Goal: Task Accomplishment & Management: Manage account settings

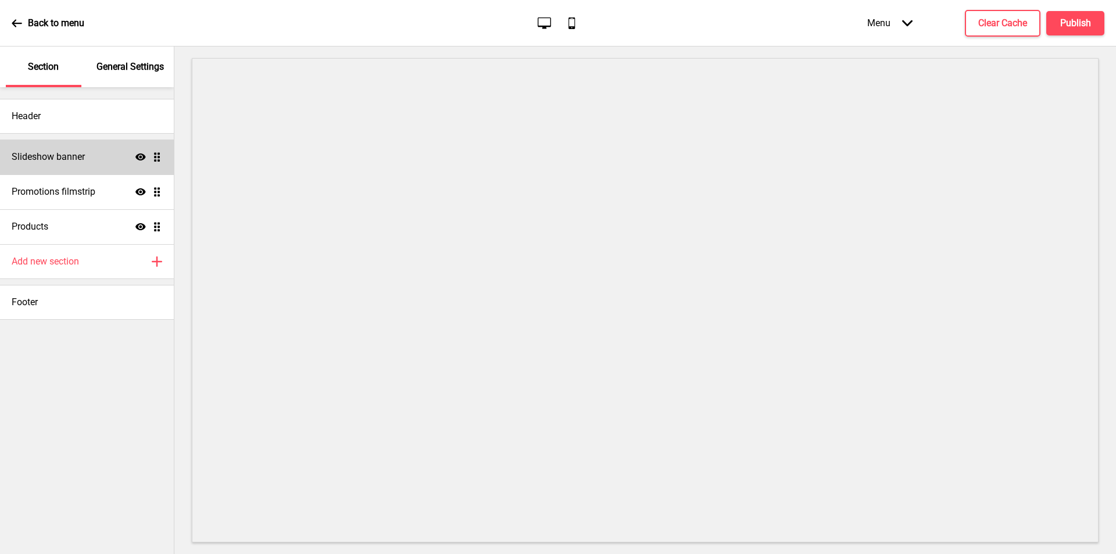
click at [141, 156] on icon at bounding box center [140, 157] width 10 height 7
click at [141, 156] on icon "Hide" at bounding box center [140, 157] width 10 height 10
click at [140, 156] on icon at bounding box center [140, 157] width 10 height 7
click at [140, 156] on icon at bounding box center [140, 156] width 10 height 9
click at [140, 156] on icon "Show" at bounding box center [140, 157] width 10 height 10
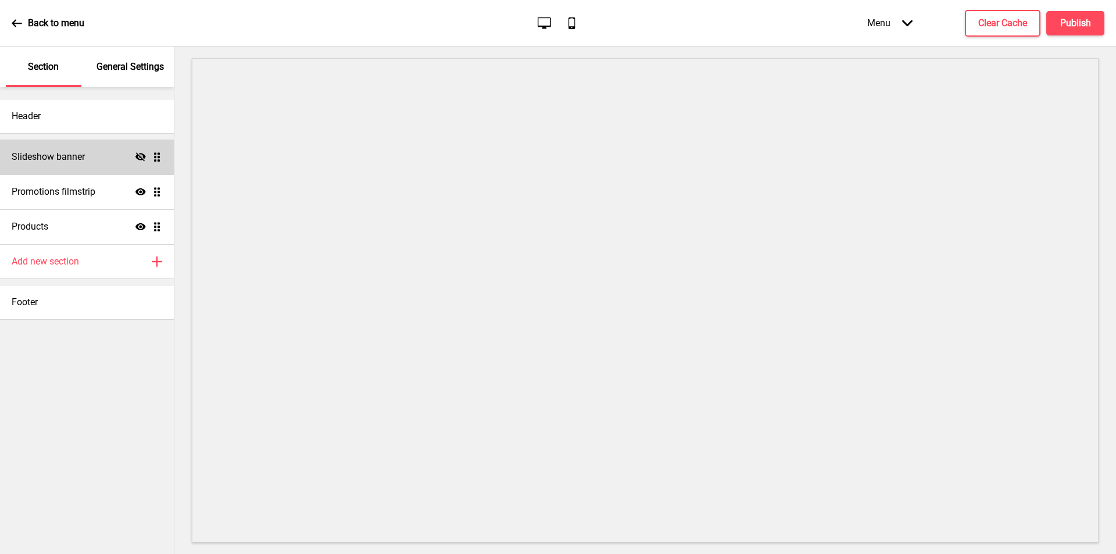
click at [138, 158] on icon "Hide" at bounding box center [140, 157] width 10 height 10
click at [157, 158] on ul "Slideshow banner Show Drag Promotions filmstrip Show Drag Products Show Drag" at bounding box center [87, 192] width 174 height 105
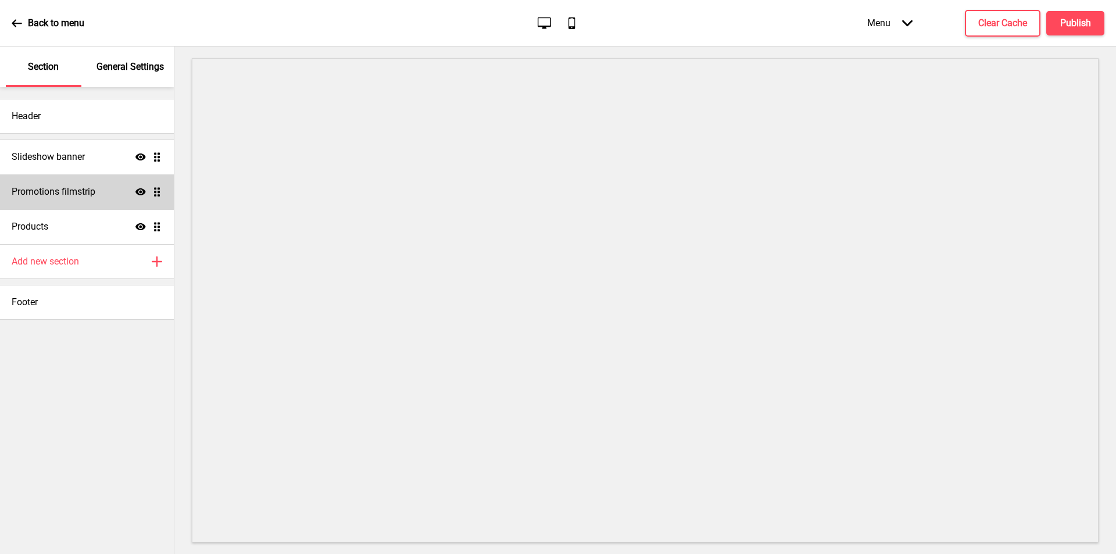
click at [53, 193] on h4 "Promotions filmstrip" at bounding box center [54, 191] width 84 height 13
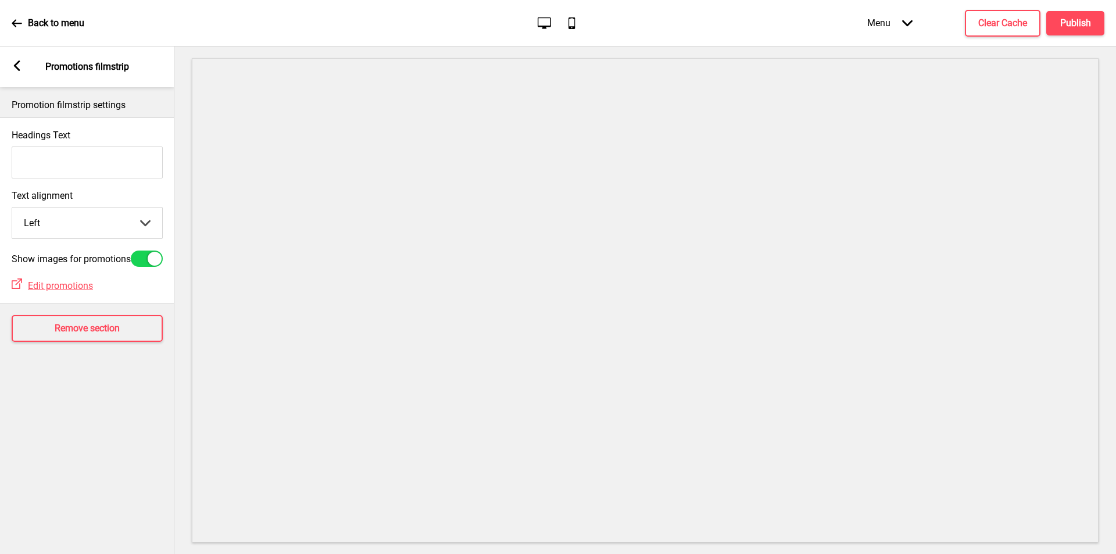
click at [21, 69] on rect at bounding box center [17, 65] width 10 height 10
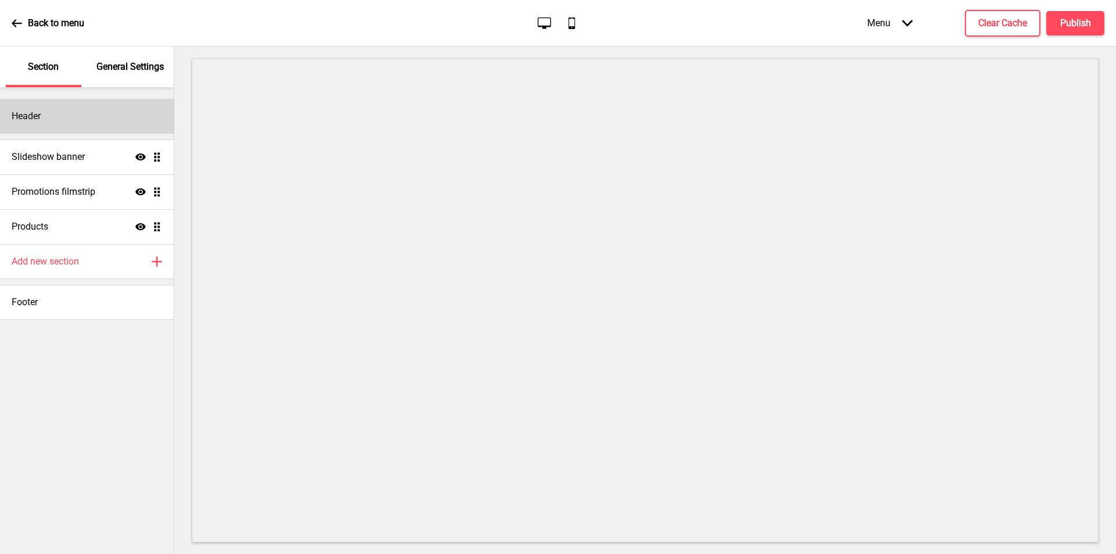
click at [42, 121] on div "Header" at bounding box center [87, 116] width 174 height 35
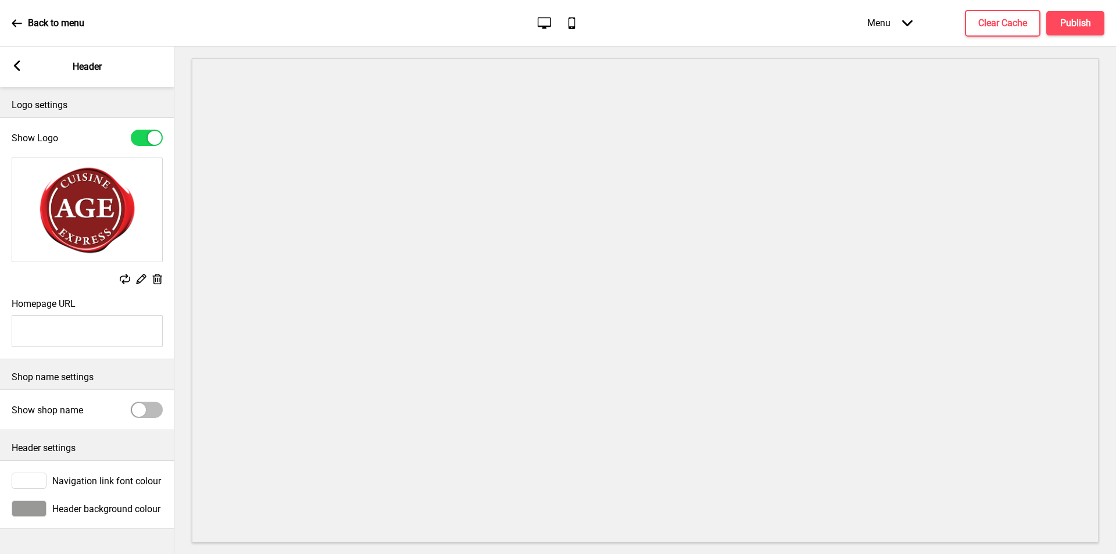
click at [155, 406] on div at bounding box center [147, 410] width 32 height 16
checkbox input "true"
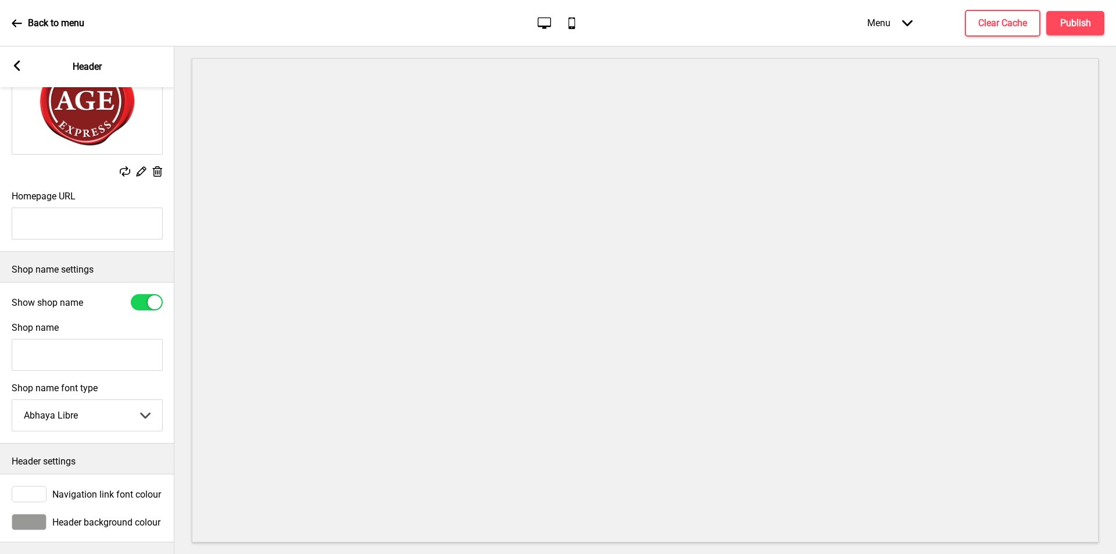
scroll to position [119, 0]
click at [137, 409] on select "Abhaya Libre Abril Fatface Adobe Garamond Pro Arimo Arsenal Arvo Berkshire Swas…" at bounding box center [87, 415] width 150 height 31
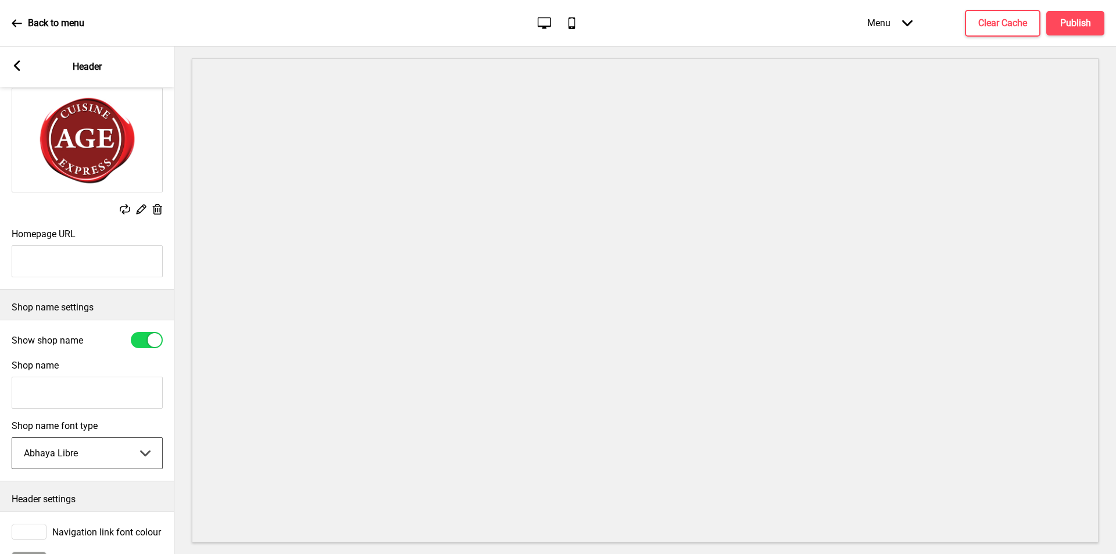
scroll to position [0, 0]
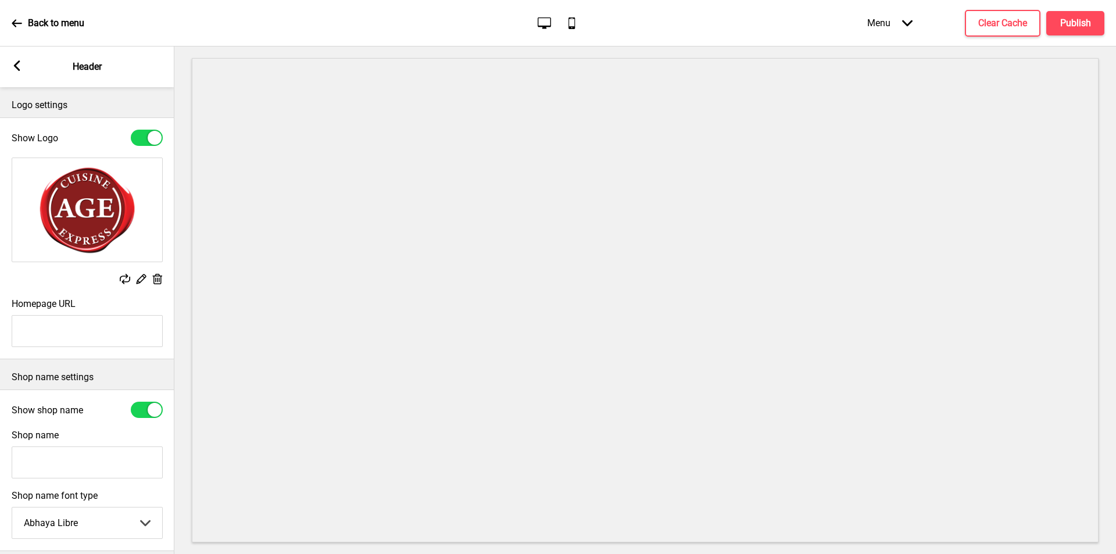
click at [12, 65] on rect at bounding box center [17, 65] width 10 height 10
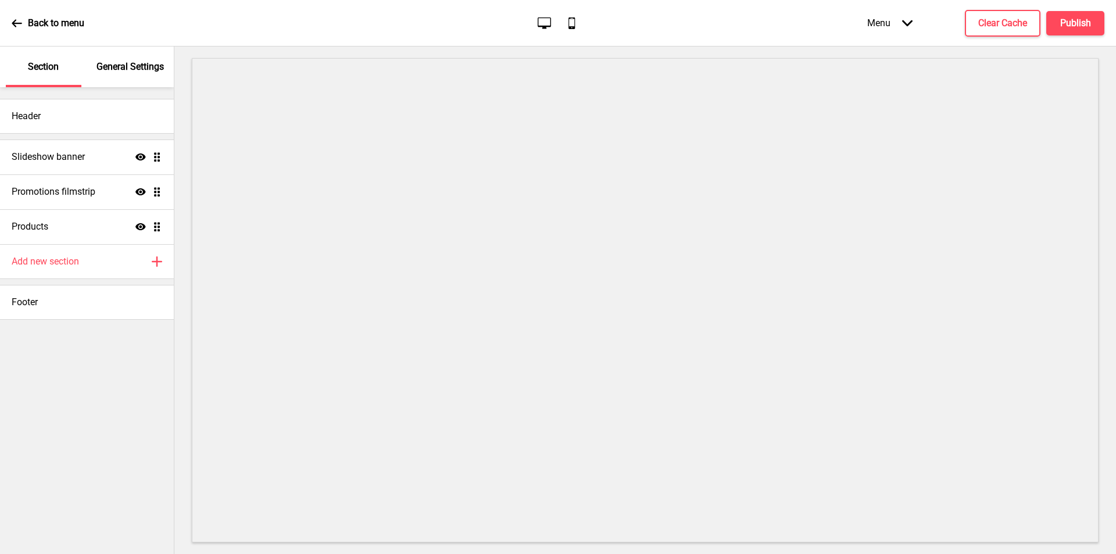
click at [136, 60] on p "General Settings" at bounding box center [130, 66] width 67 height 13
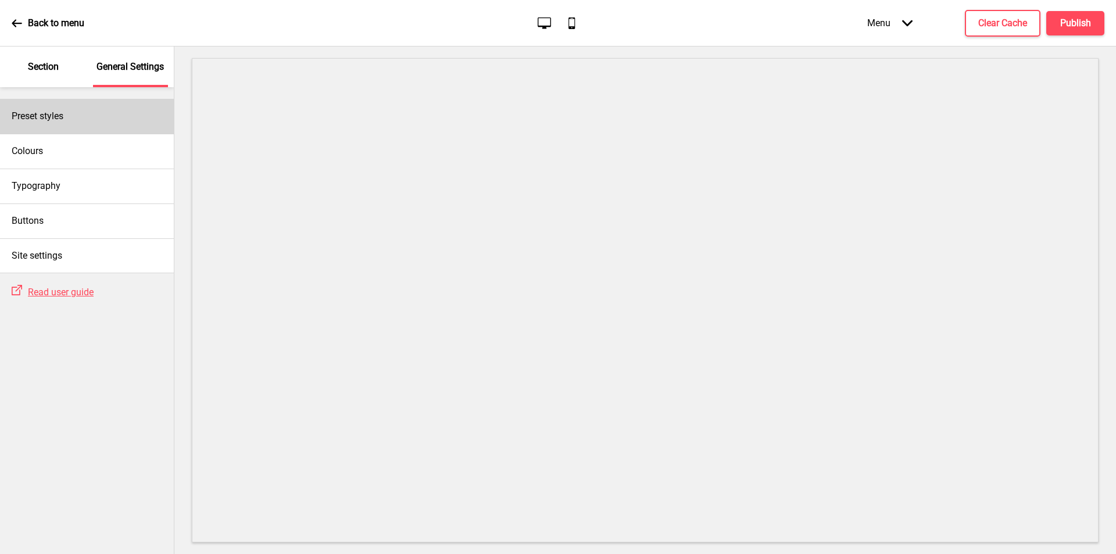
click at [90, 115] on div "Preset styles" at bounding box center [87, 116] width 174 height 35
select select "Custom"
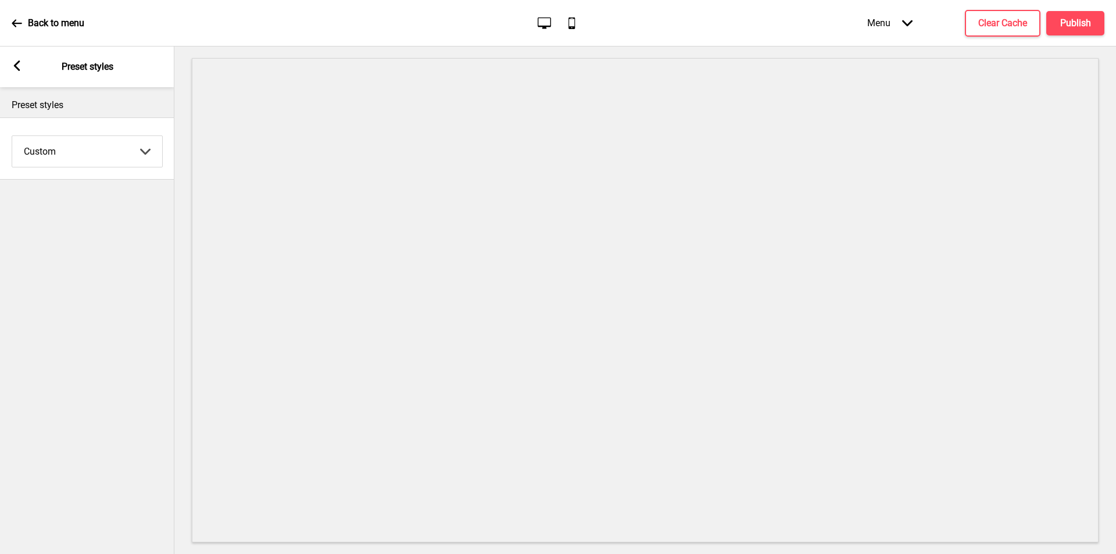
click at [141, 148] on select "Coffee Contrast Dark Earth Marine Minimalist Modern Oddle Pastel Yellow Fruits …" at bounding box center [87, 151] width 150 height 31
click at [15, 67] on rect at bounding box center [17, 65] width 10 height 10
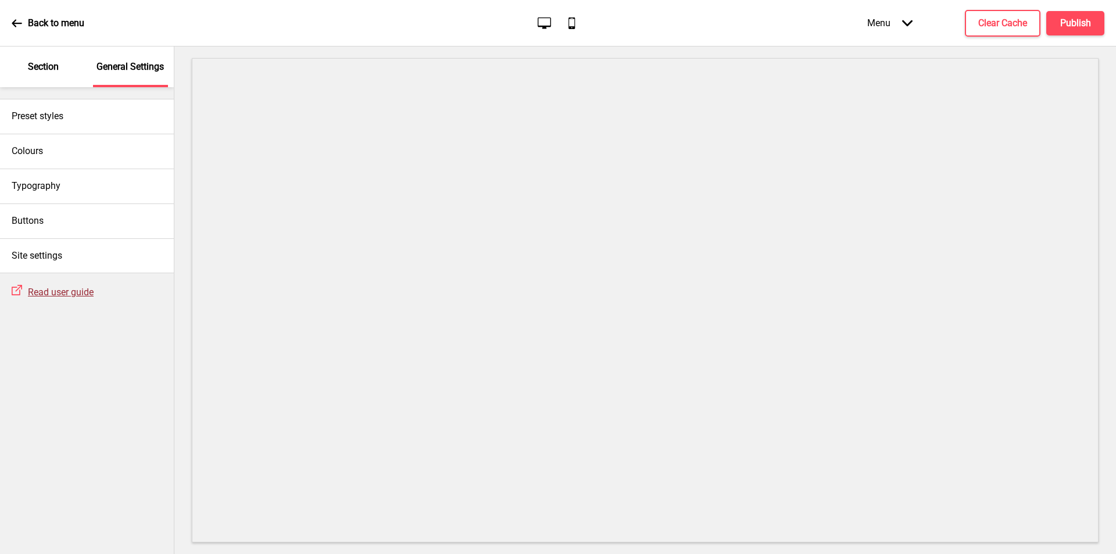
click at [74, 290] on span "Read user guide" at bounding box center [61, 292] width 66 height 11
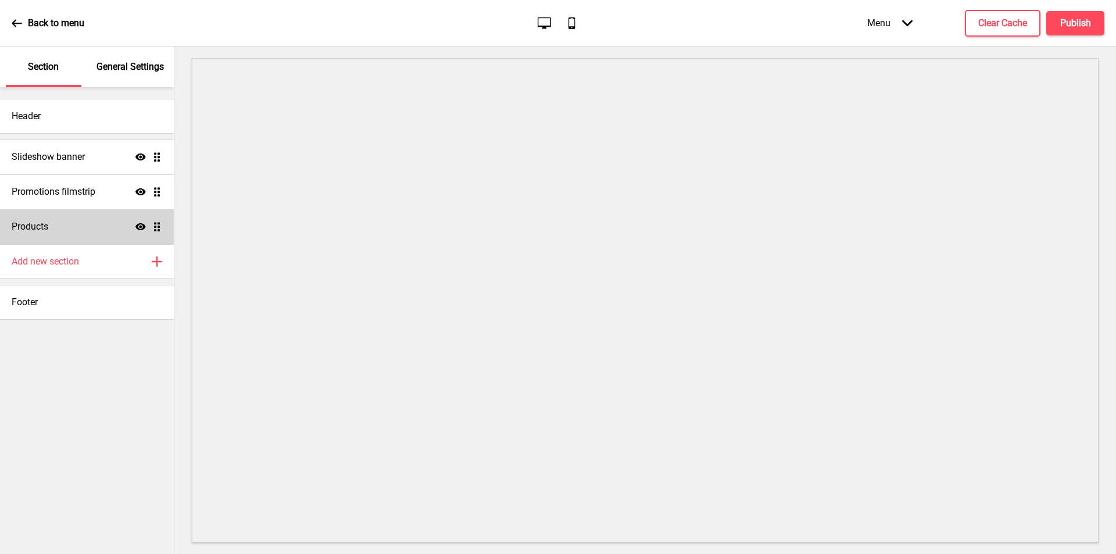
click at [146, 229] on div "Show Drag" at bounding box center [148, 227] width 27 height 10
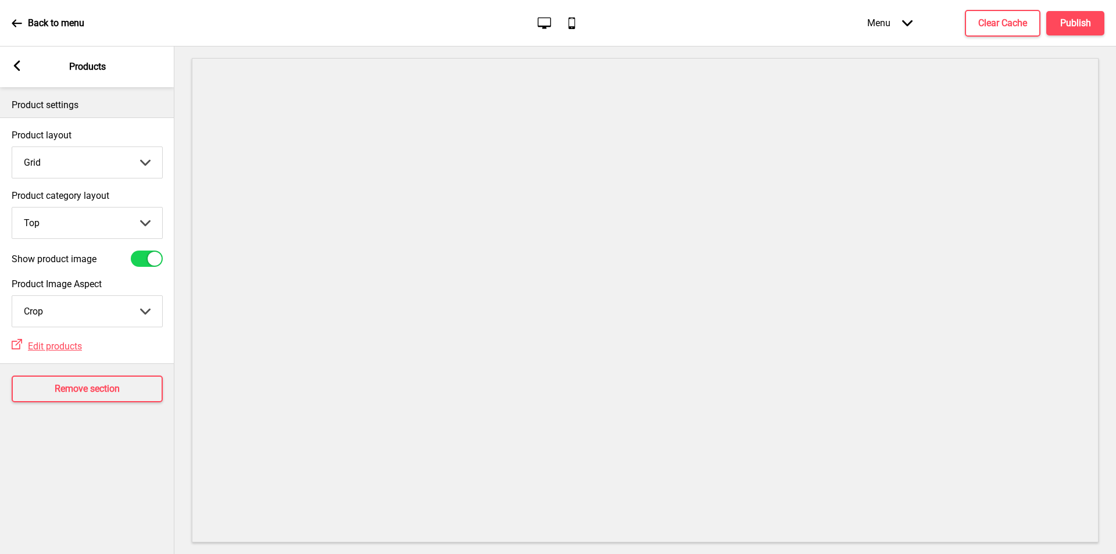
click at [16, 67] on icon at bounding box center [17, 65] width 6 height 10
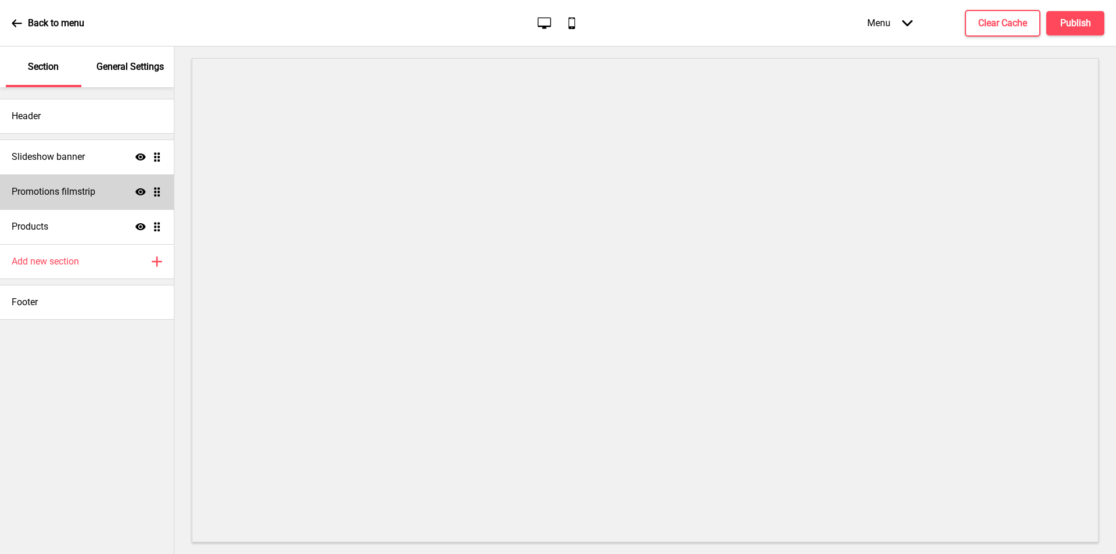
click at [141, 190] on icon "Show" at bounding box center [140, 192] width 10 height 10
click at [140, 189] on icon at bounding box center [140, 191] width 10 height 9
click at [137, 225] on icon at bounding box center [140, 226] width 10 height 7
click at [140, 227] on icon at bounding box center [140, 226] width 10 height 9
click at [155, 227] on ul "Slideshow banner Show Drag Promotions filmstrip Show Drag Products Show Drag" at bounding box center [87, 192] width 174 height 105
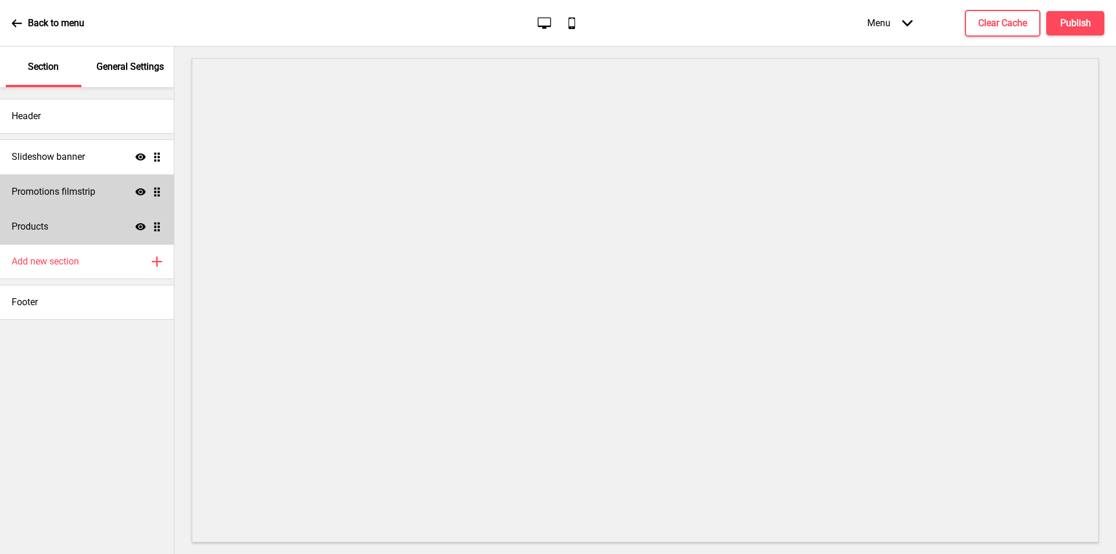
click at [155, 227] on ul "Slideshow banner Show Drag Promotions filmstrip Show Drag Products Show Drag" at bounding box center [87, 192] width 174 height 105
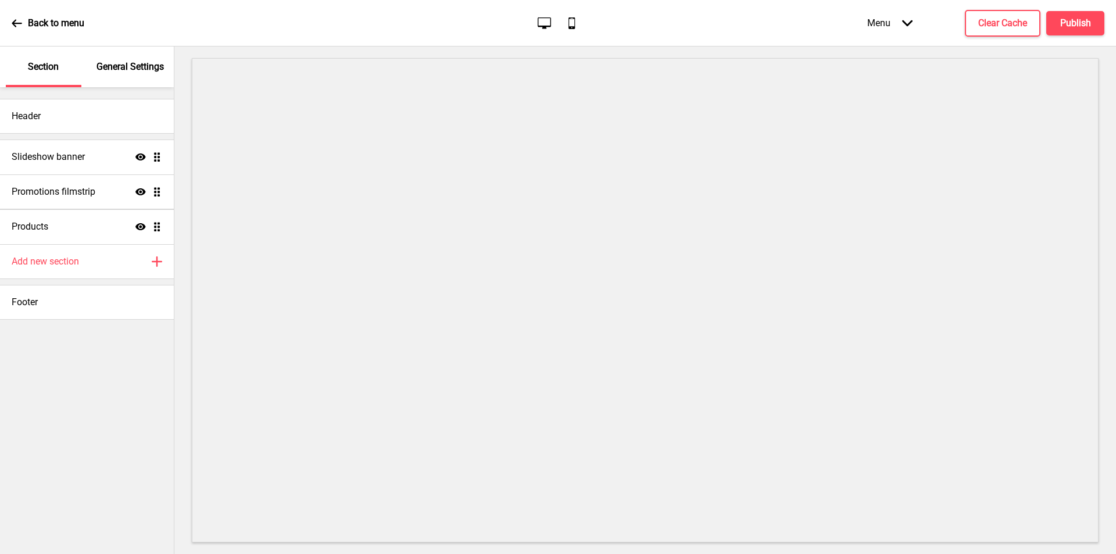
click at [155, 227] on ul "Slideshow banner Show Drag Promotions filmstrip Show Drag Products Show Drag" at bounding box center [87, 192] width 174 height 105
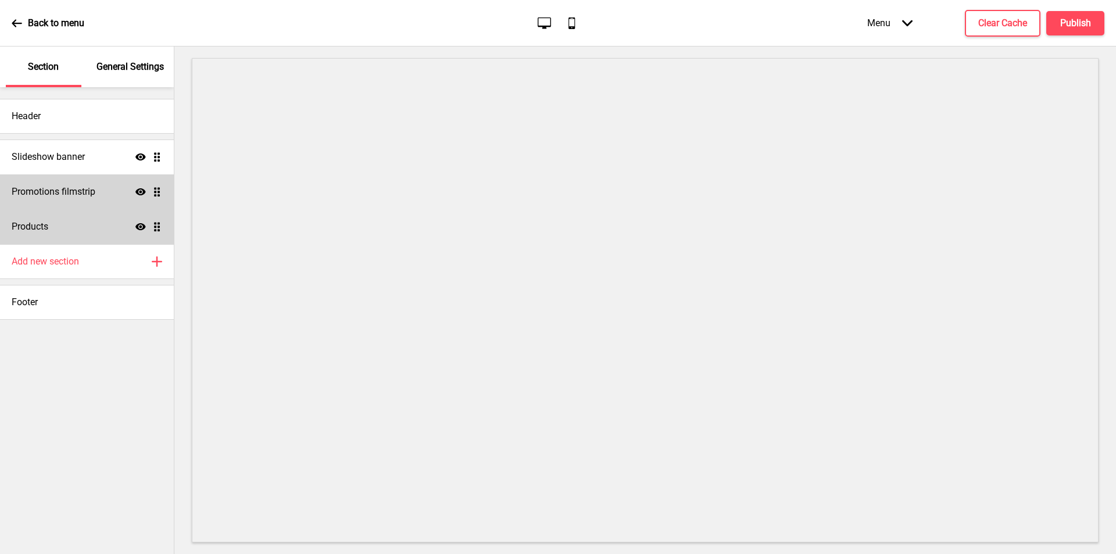
click at [44, 226] on h4 "Products" at bounding box center [30, 226] width 37 height 13
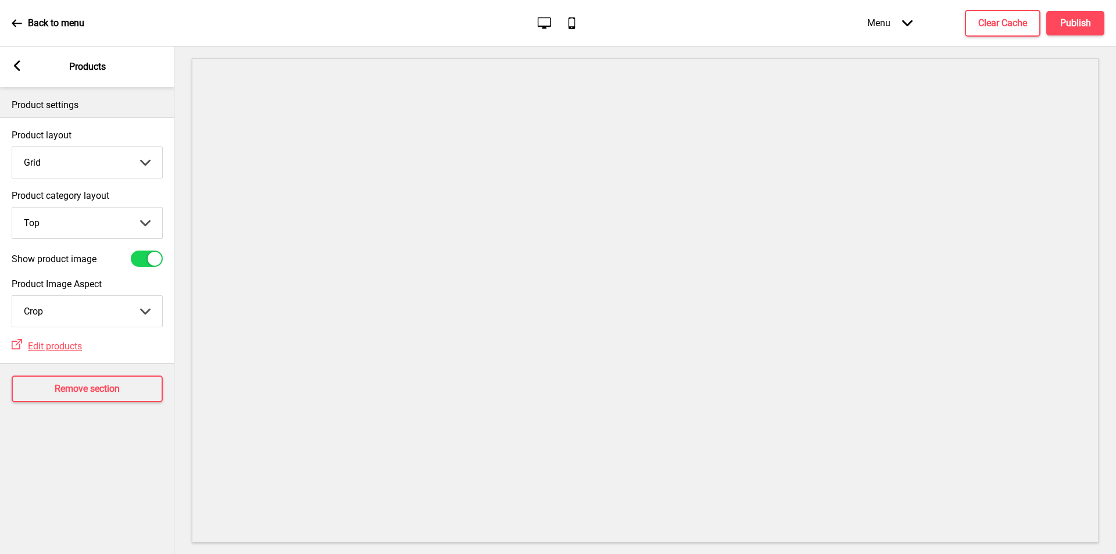
click at [20, 70] on rect at bounding box center [17, 65] width 10 height 10
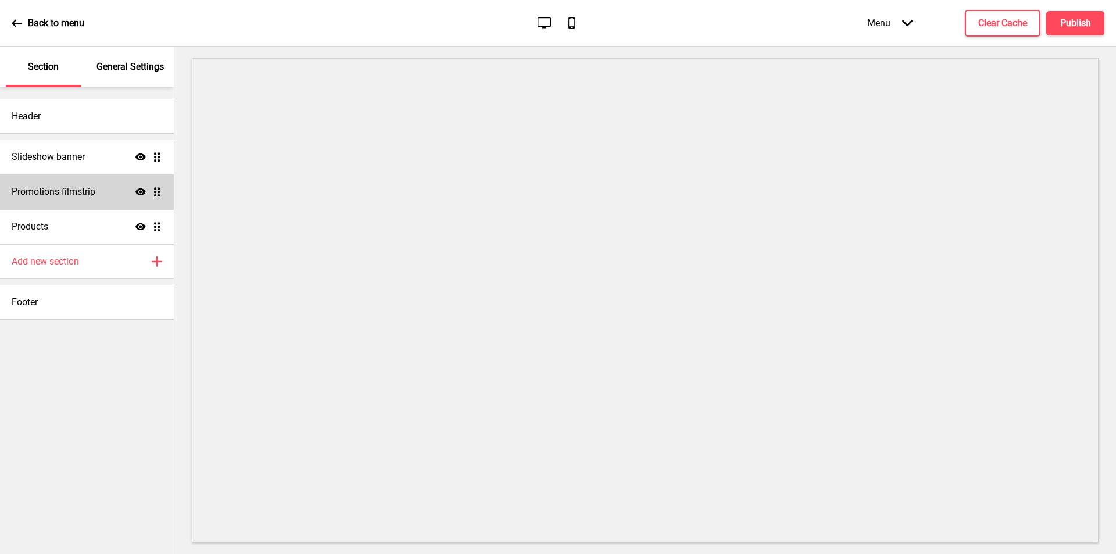
click at [573, 24] on icon "Mobile" at bounding box center [572, 23] width 16 height 16
click at [141, 191] on icon at bounding box center [140, 191] width 10 height 7
click at [548, 21] on icon "Desktop" at bounding box center [545, 23] width 16 height 16
click at [573, 24] on icon "Mobile" at bounding box center [572, 23] width 16 height 16
click at [138, 190] on icon at bounding box center [140, 191] width 10 height 9
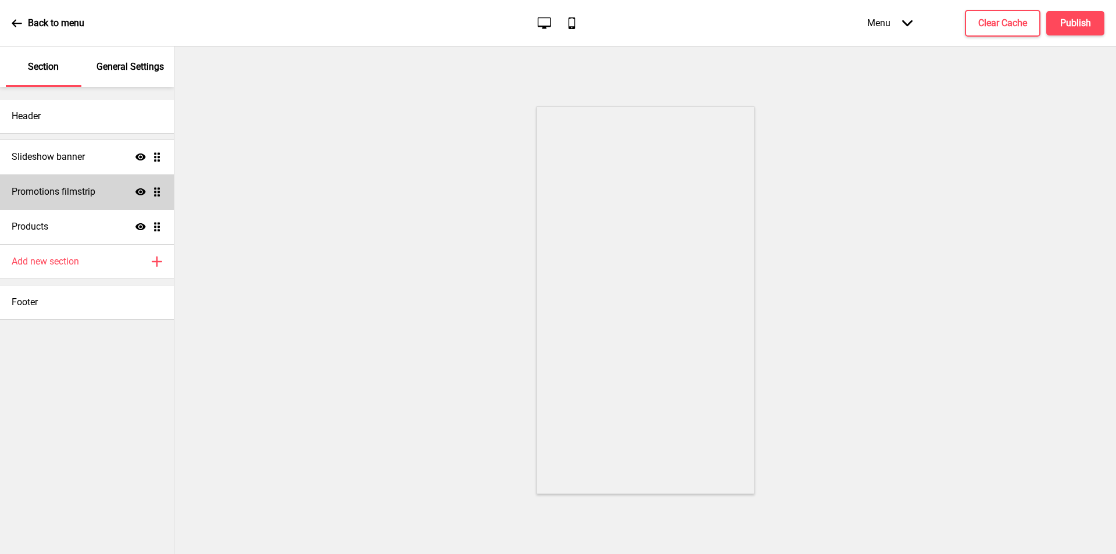
click at [18, 23] on icon at bounding box center [17, 23] width 10 height 8
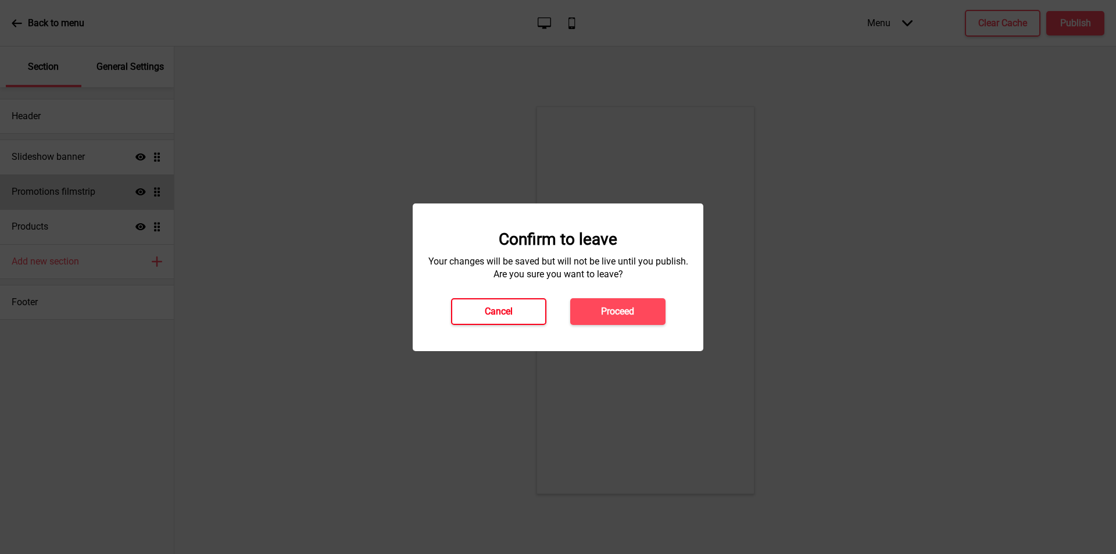
click at [494, 306] on h4 "Cancel" at bounding box center [499, 311] width 28 height 13
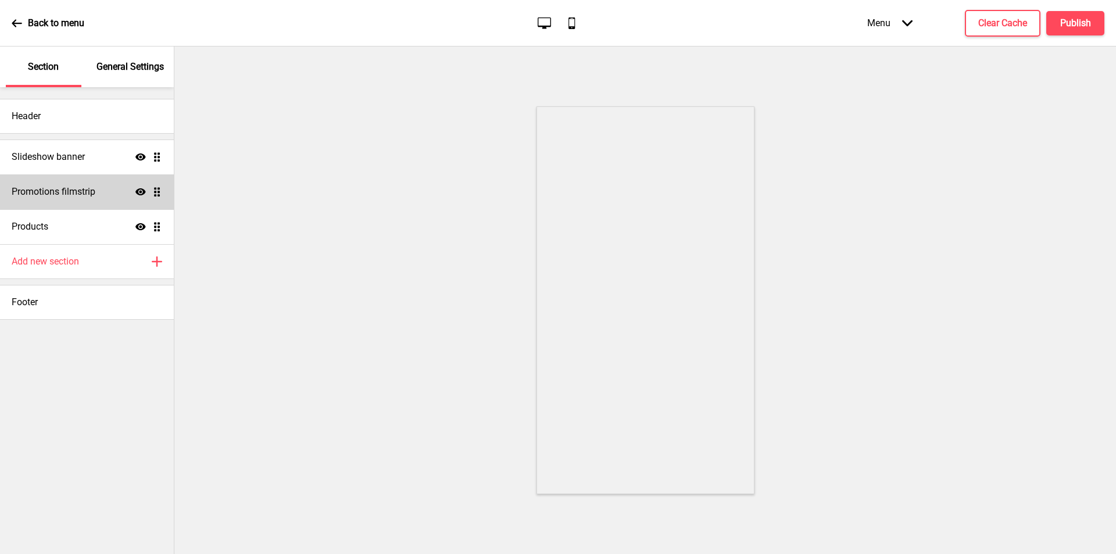
click at [536, 20] on div "Desktop Mobile" at bounding box center [558, 23] width 55 height 16
click at [541, 22] on icon "Desktop" at bounding box center [545, 23] width 16 height 16
click at [141, 156] on icon at bounding box center [140, 157] width 10 height 7
click at [141, 156] on icon "Hide" at bounding box center [140, 157] width 10 height 10
click at [72, 160] on h4 "Slideshow banner" at bounding box center [48, 157] width 73 height 13
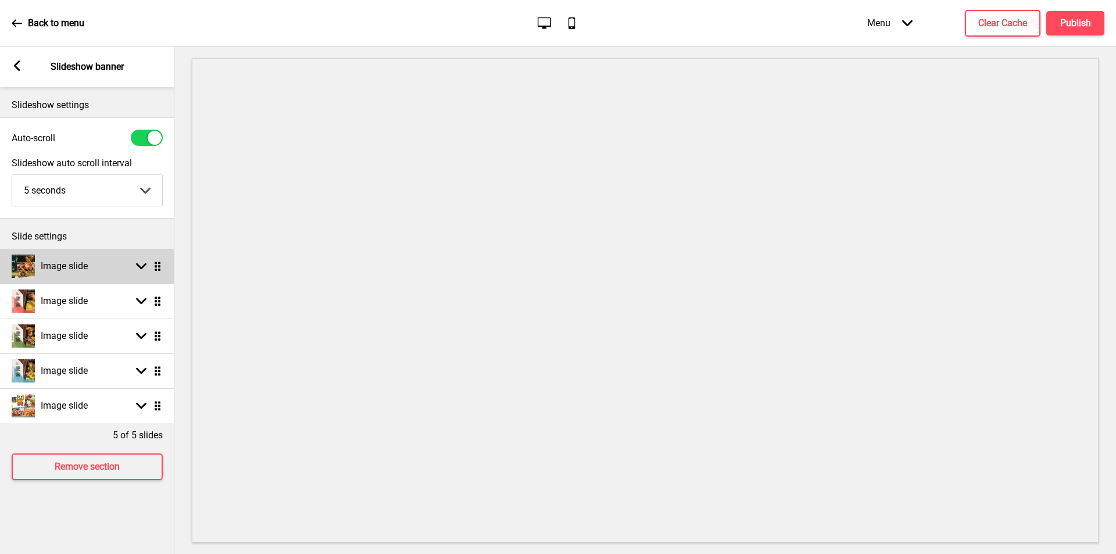
click at [141, 267] on icon at bounding box center [141, 266] width 10 height 6
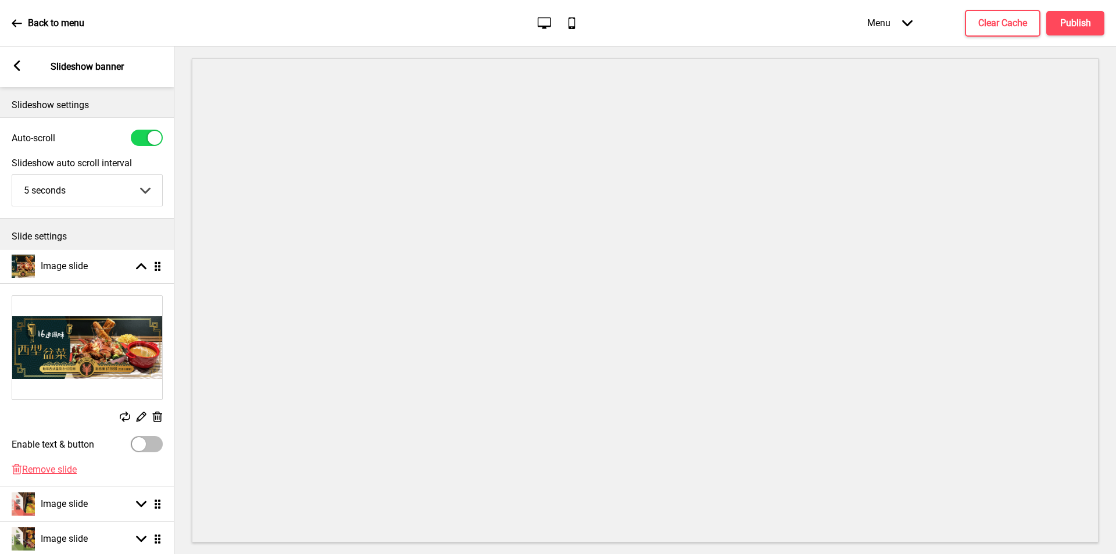
click at [146, 447] on div at bounding box center [147, 444] width 32 height 16
checkbox input "true"
select select "right"
click at [146, 447] on div at bounding box center [147, 444] width 32 height 16
checkbox input "false"
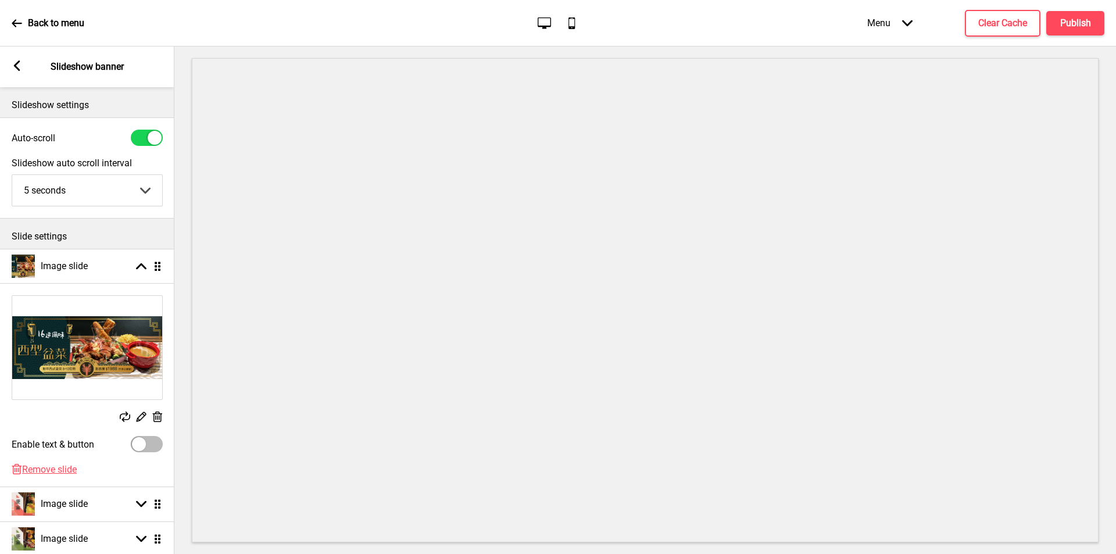
click at [145, 187] on select "5 seconds 6 seconds 7 seconds 8 seconds 9 seconds 10 seconds" at bounding box center [87, 190] width 150 height 31
click at [144, 188] on select "5 seconds 6 seconds 7 seconds 8 seconds 9 seconds 10 seconds" at bounding box center [87, 190] width 150 height 31
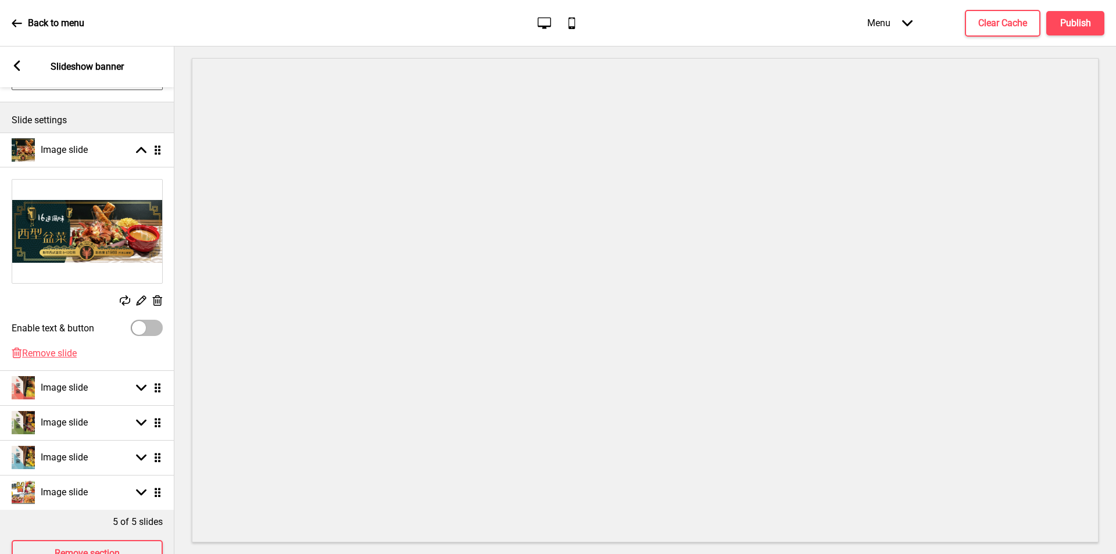
scroll to position [161, 0]
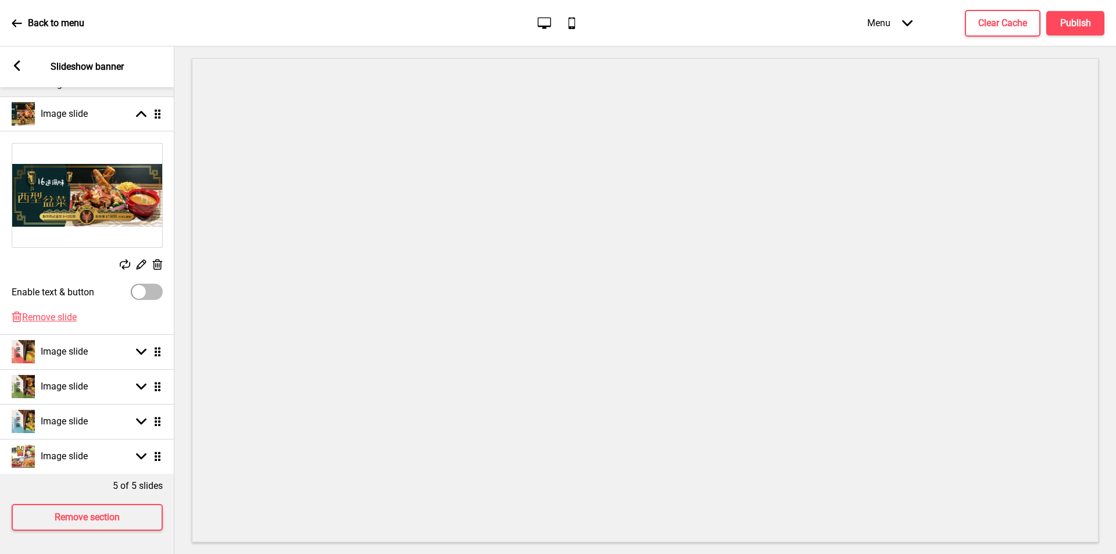
drag, startPoint x: 16, startPoint y: 62, endPoint x: 16, endPoint y: 69, distance: 7.0
click at [15, 62] on rect at bounding box center [17, 65] width 10 height 10
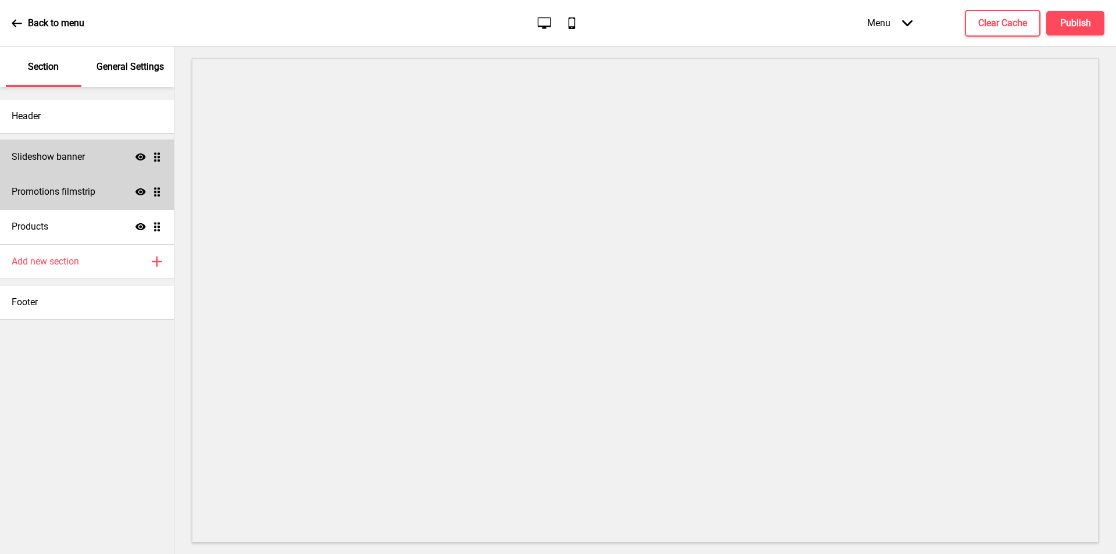
click at [47, 153] on h4 "Slideshow banner" at bounding box center [48, 157] width 73 height 13
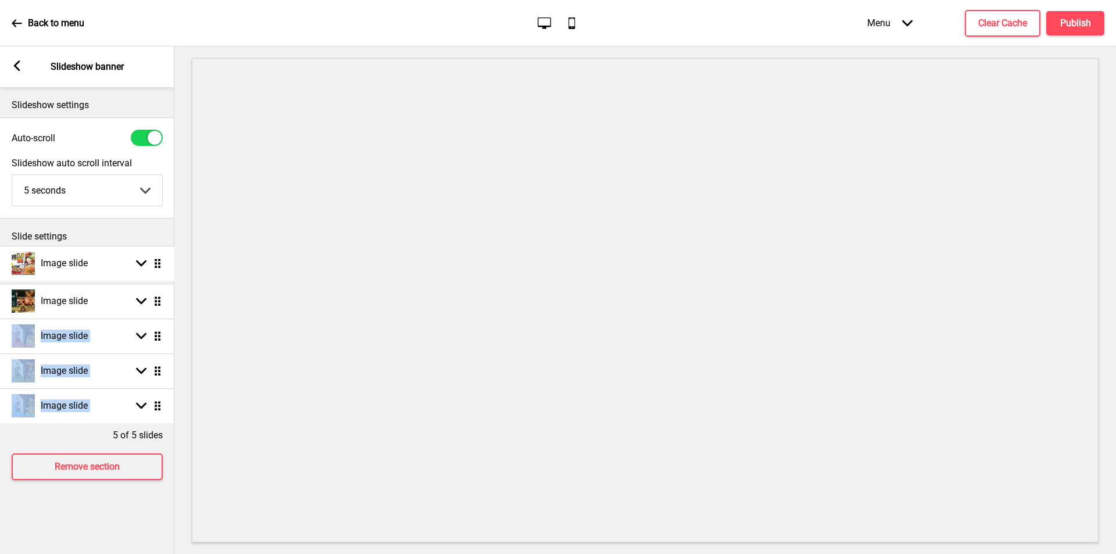
drag, startPoint x: 157, startPoint y: 403, endPoint x: 158, endPoint y: 261, distance: 142.5
click at [105, 216] on div "Auto-scroll Slideshow auto scroll interval 5 seconds 5 seconds 6 seconds 7 seco…" at bounding box center [87, 167] width 174 height 101
click at [17, 70] on rect at bounding box center [17, 65] width 10 height 10
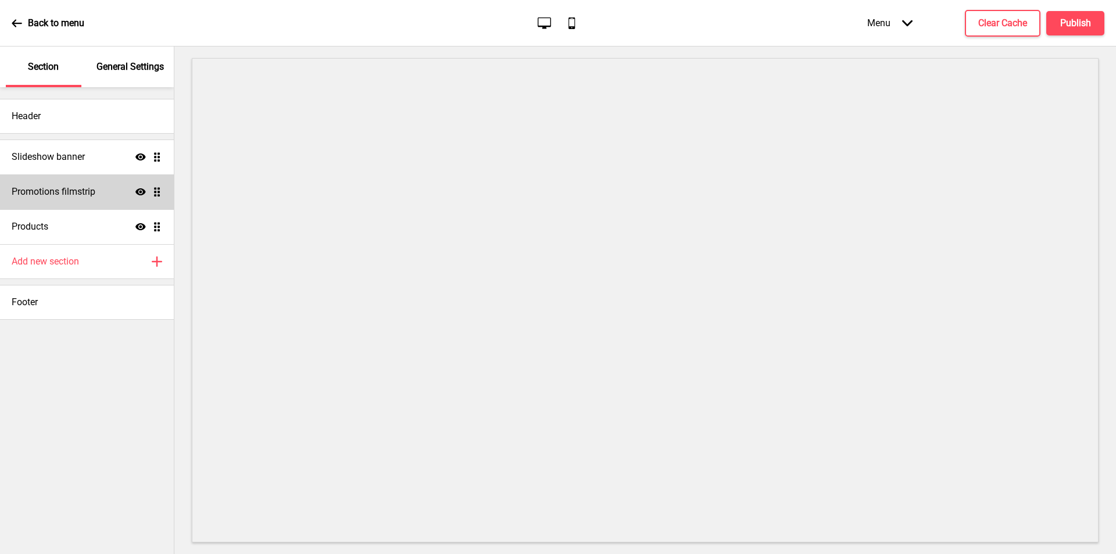
click at [19, 27] on icon at bounding box center [17, 23] width 10 height 10
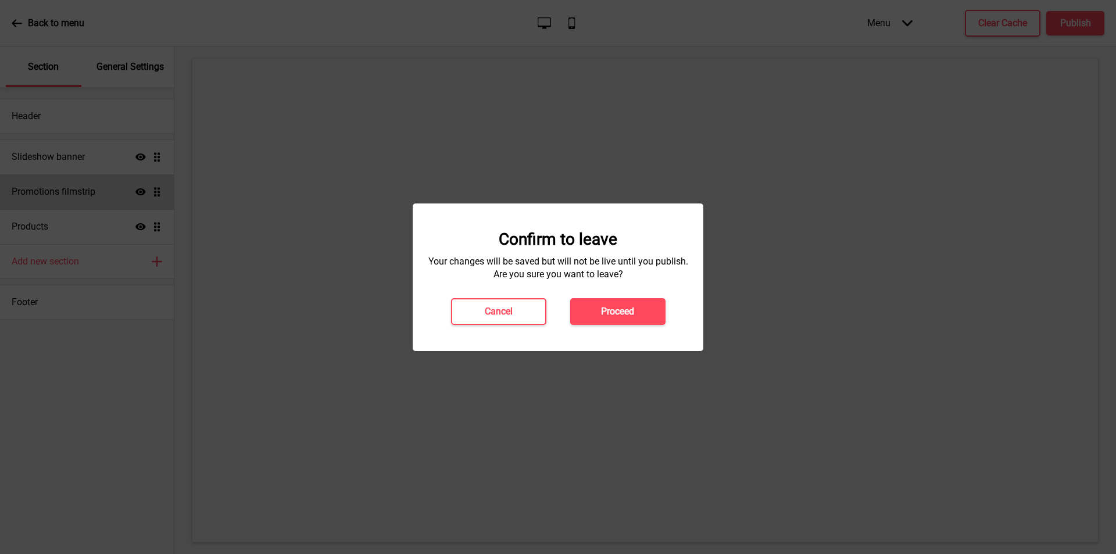
click at [629, 313] on h4 "Proceed" at bounding box center [617, 311] width 33 height 13
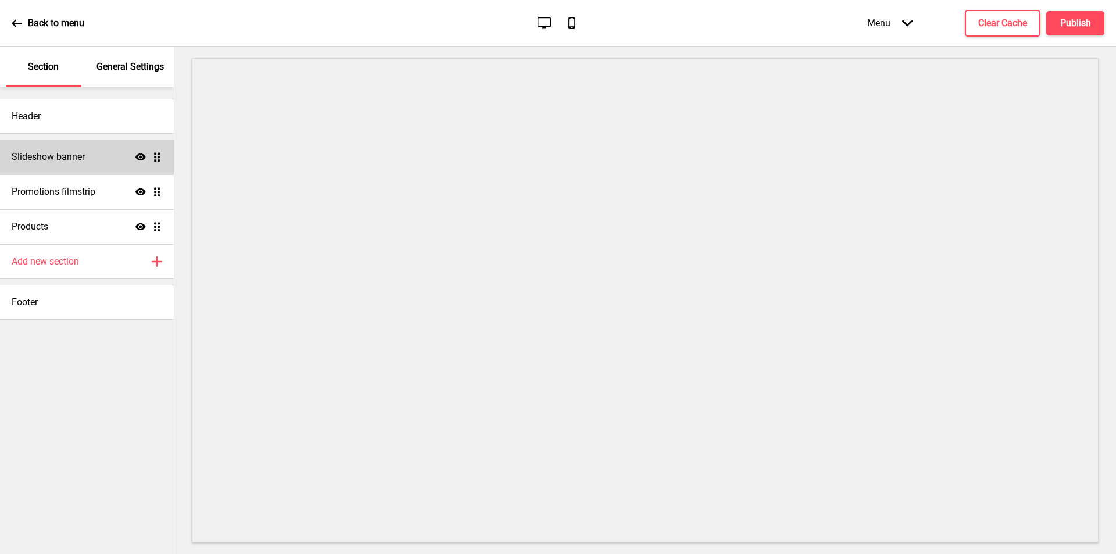
click at [73, 159] on h4 "Slideshow banner" at bounding box center [48, 157] width 73 height 13
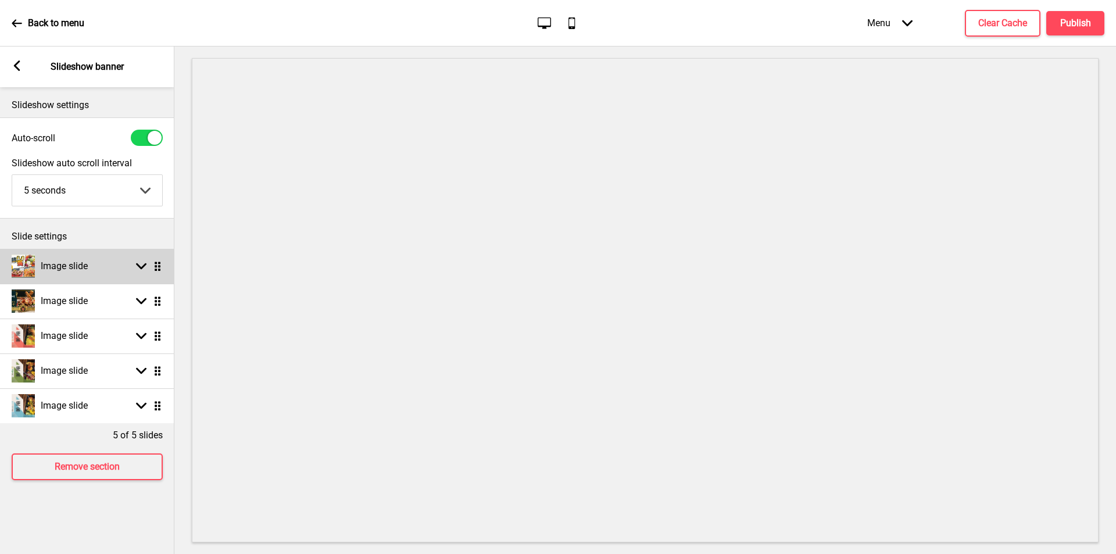
click at [46, 263] on h4 "Image slide" at bounding box center [64, 266] width 47 height 13
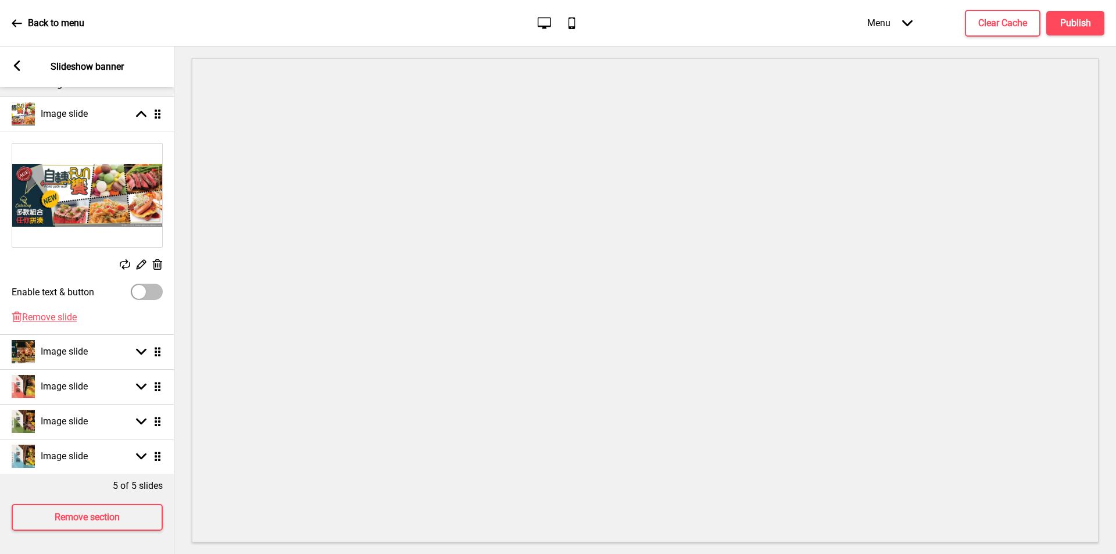
scroll to position [103, 0]
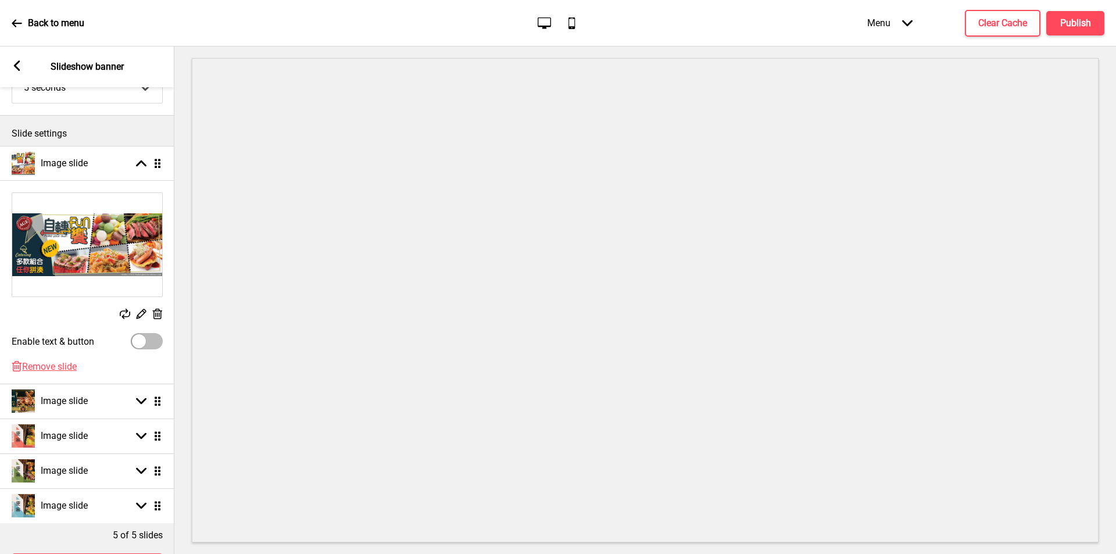
click at [65, 255] on img at bounding box center [87, 245] width 150 height 104
click at [144, 312] on g at bounding box center [141, 314] width 12 height 12
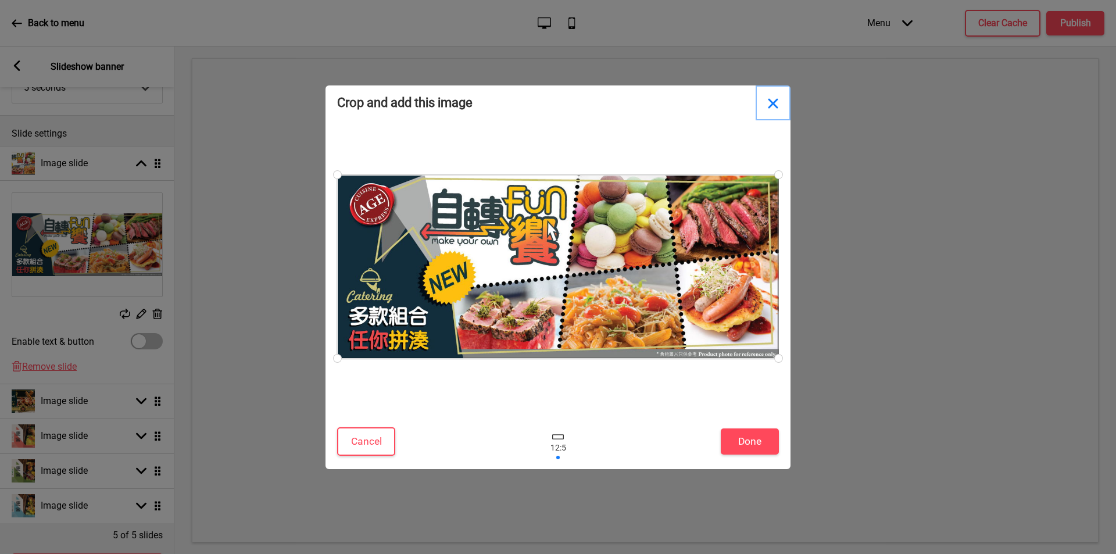
click at [775, 103] on button "Close" at bounding box center [773, 102] width 35 height 35
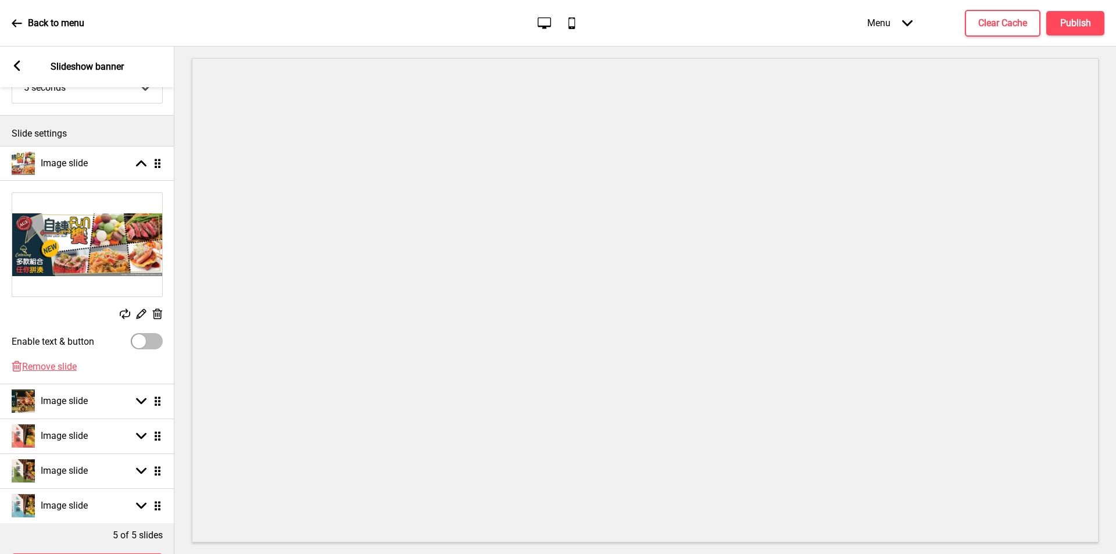
click at [140, 313] on rect at bounding box center [141, 314] width 12 height 12
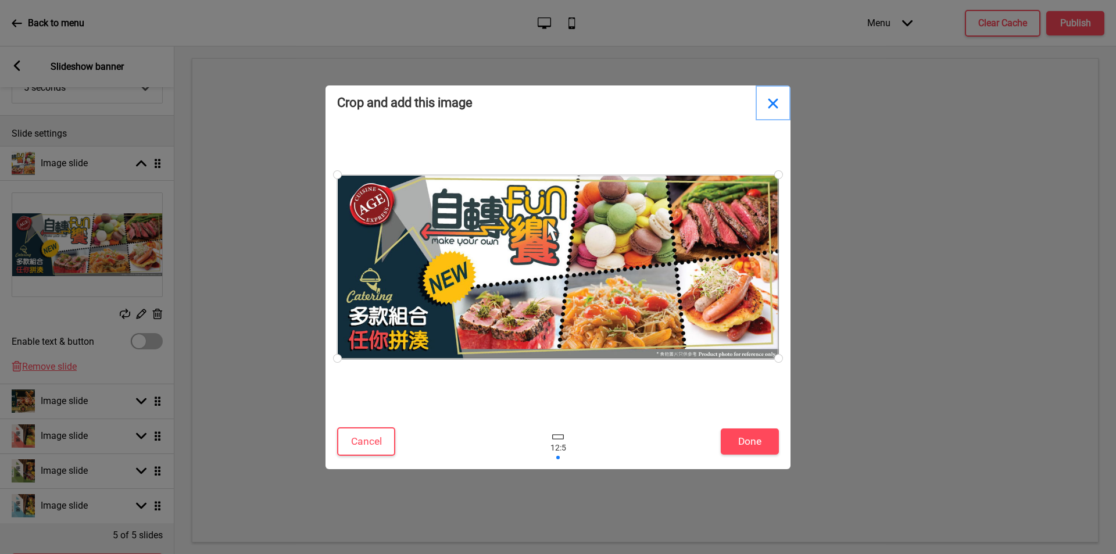
click at [770, 102] on button "Close" at bounding box center [773, 102] width 35 height 35
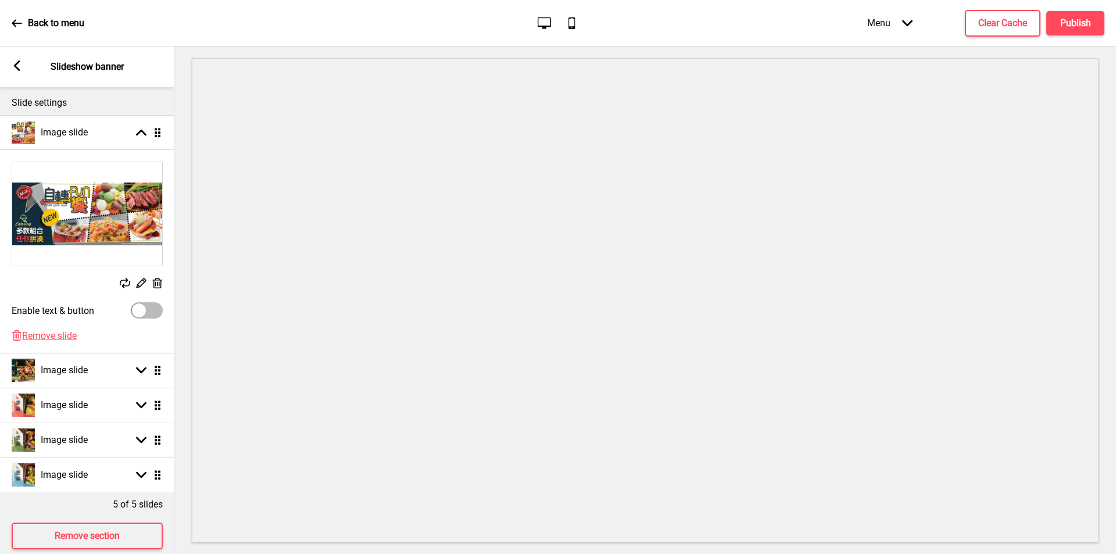
scroll to position [161, 0]
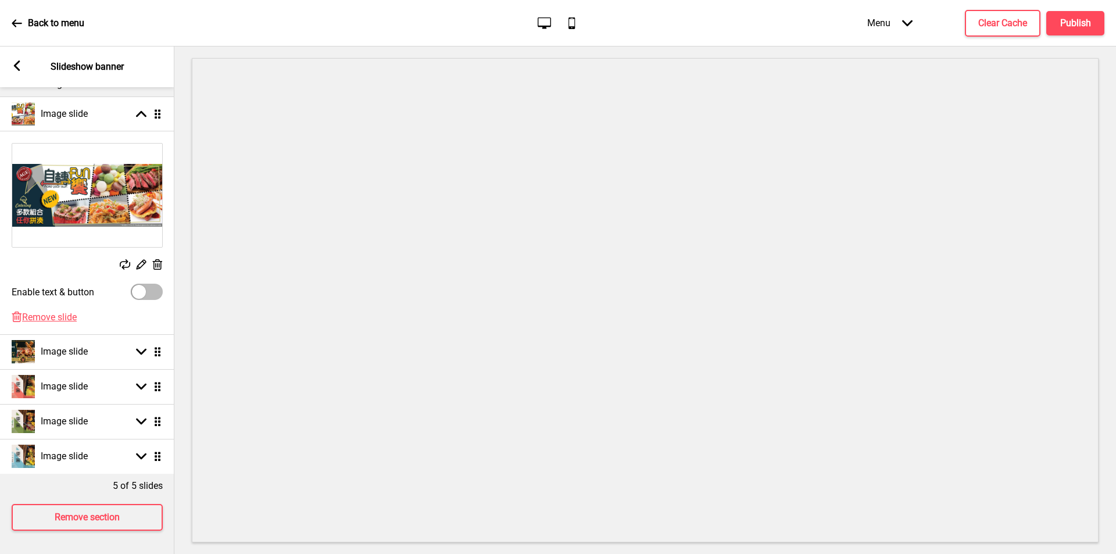
click at [58, 287] on label "Enable text & button" at bounding box center [53, 292] width 83 height 11
click at [133, 441] on input "Enable text & button" at bounding box center [137, 445] width 8 height 8
checkbox input "true"
select select "right"
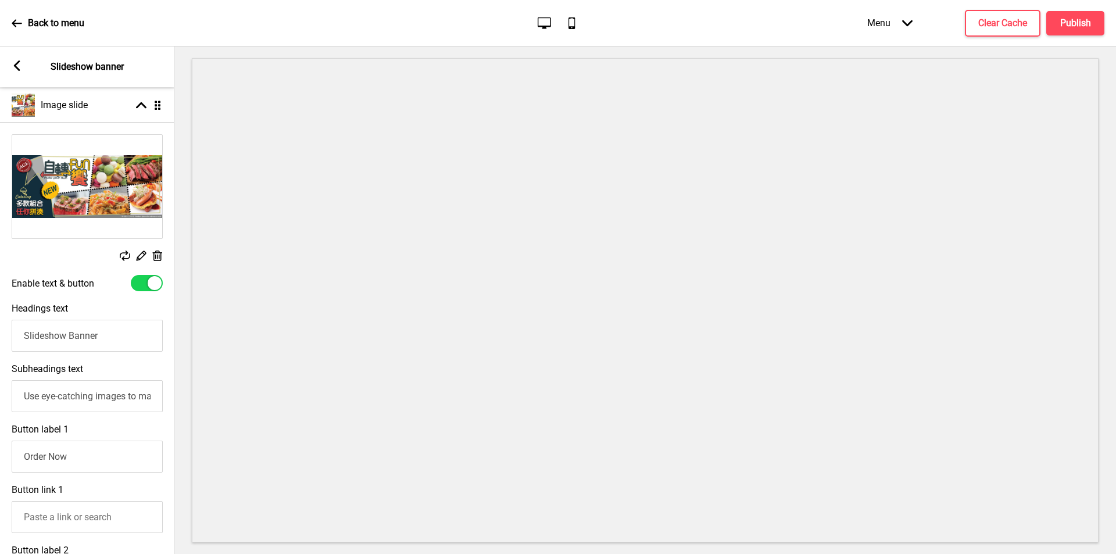
click at [152, 285] on div at bounding box center [155, 283] width 14 height 14
checkbox input "false"
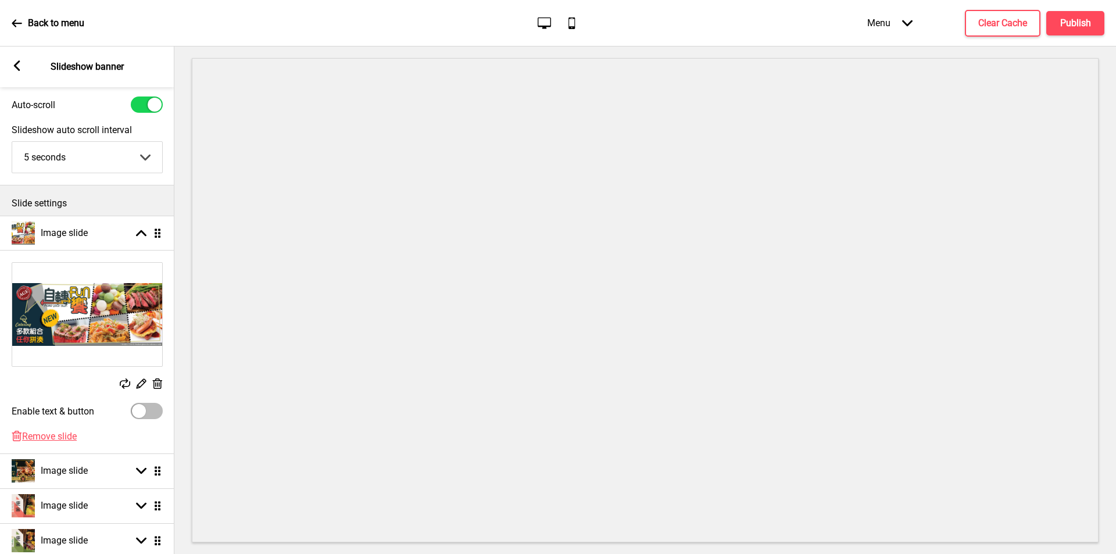
scroll to position [0, 0]
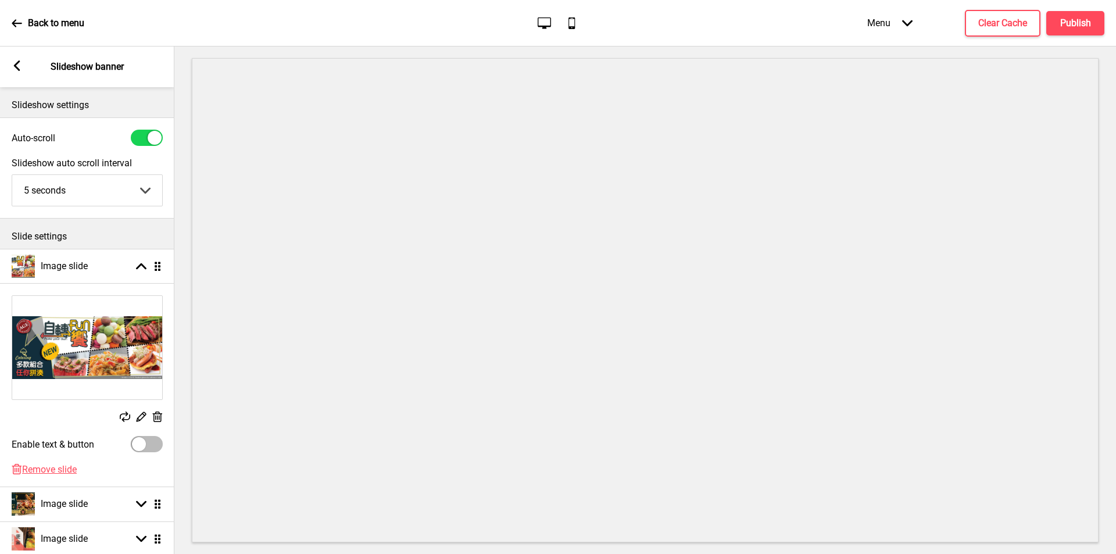
click at [16, 67] on icon at bounding box center [17, 65] width 6 height 10
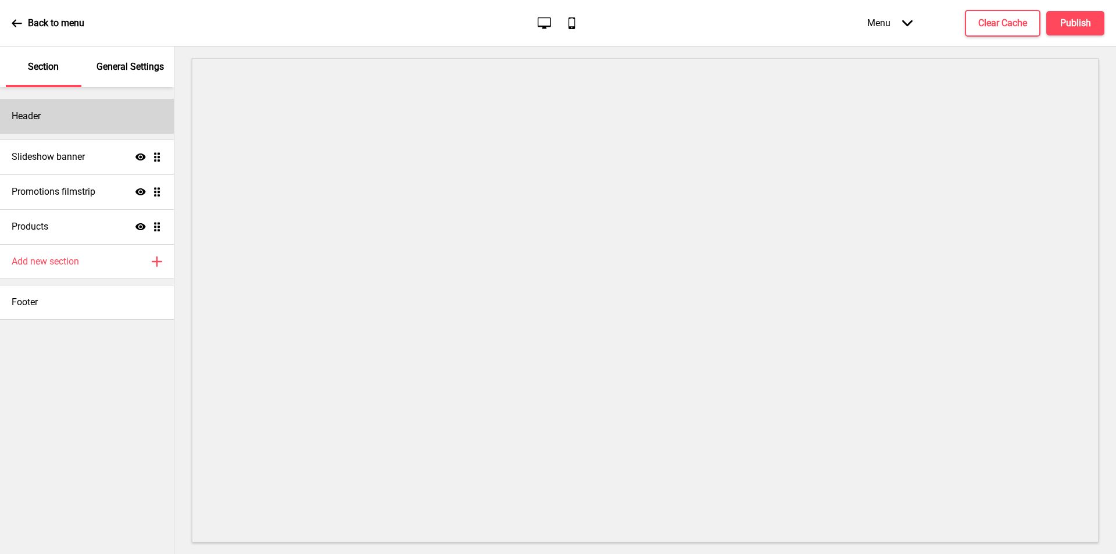
click at [30, 116] on h4 "Header" at bounding box center [26, 116] width 29 height 13
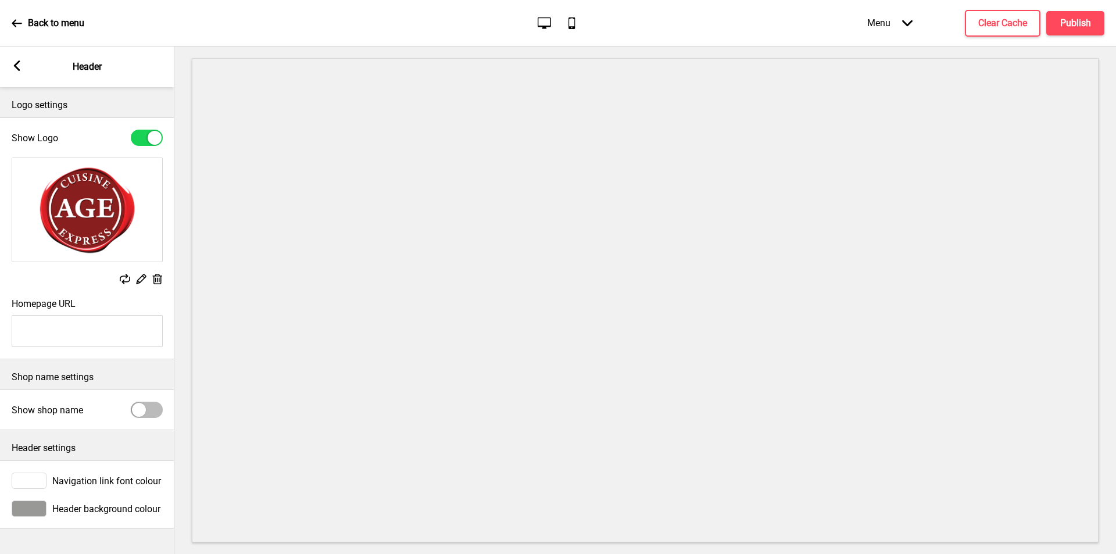
click at [18, 65] on rect at bounding box center [17, 65] width 10 height 10
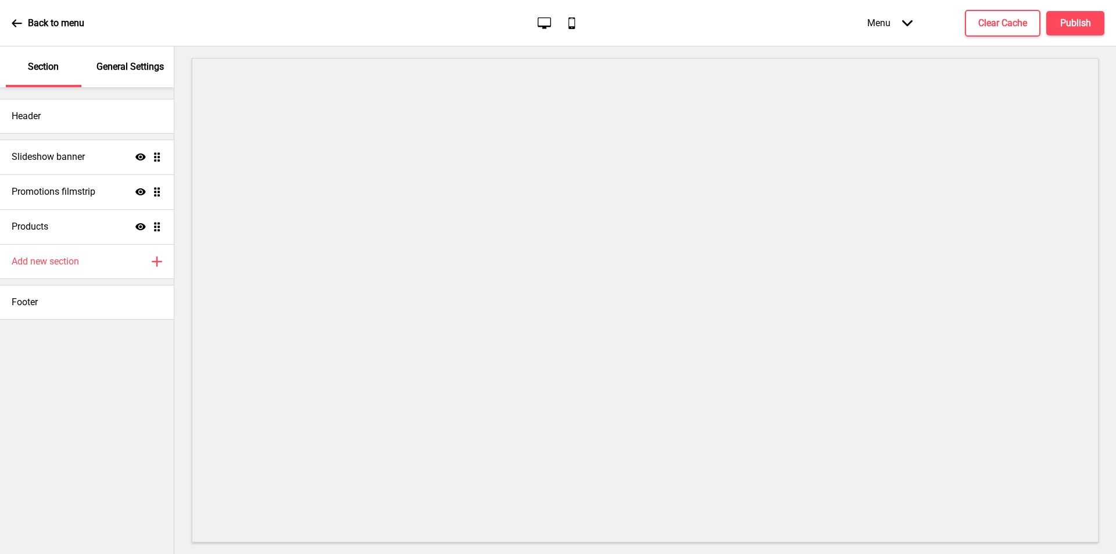
click at [129, 68] on p "General Settings" at bounding box center [130, 66] width 67 height 13
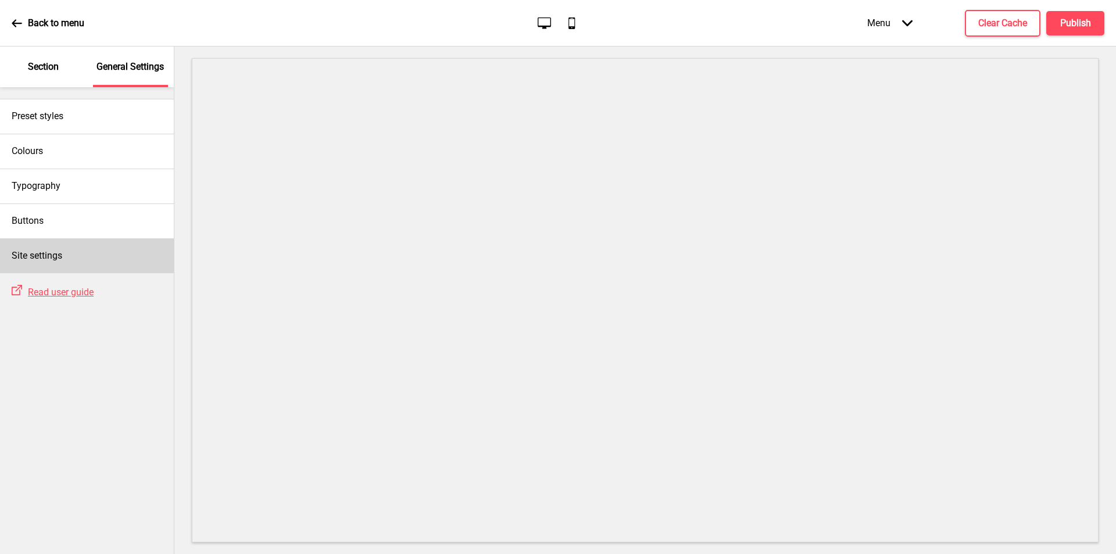
click at [43, 254] on h4 "Site settings" at bounding box center [37, 255] width 51 height 13
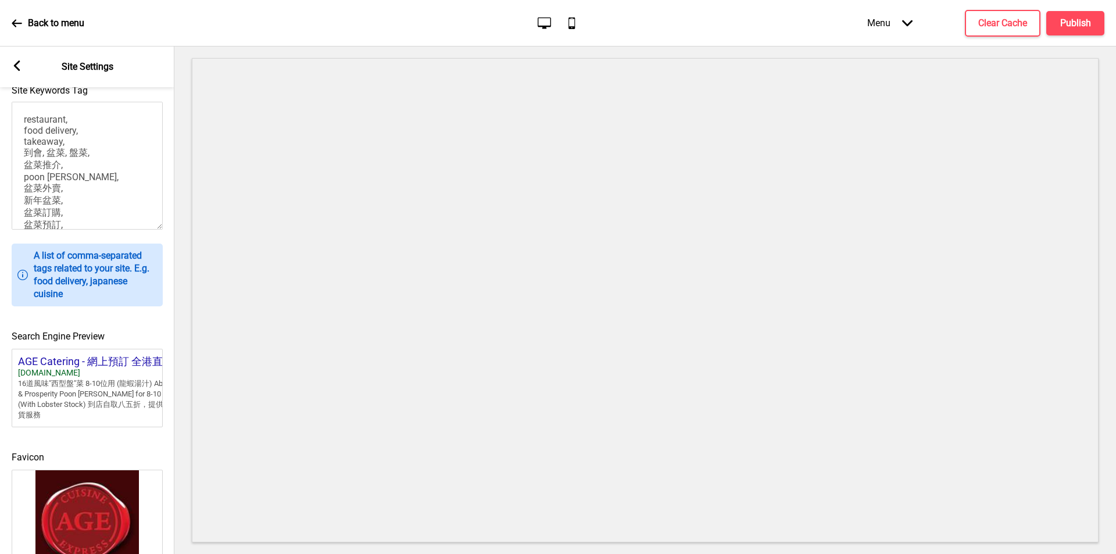
scroll to position [391, 0]
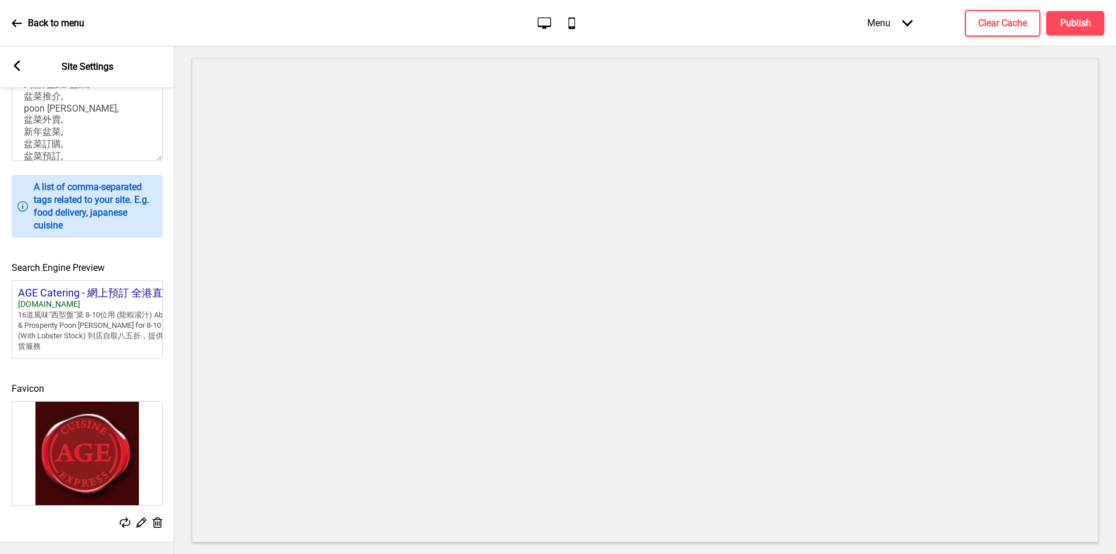
click at [25, 310] on div "16道風味"西型盤"菜 8-10位用 (龍蝦湯汁) Abundance & Prosperity Poon Choi for 8-10 pax (With L…" at bounding box center [105, 331] width 174 height 42
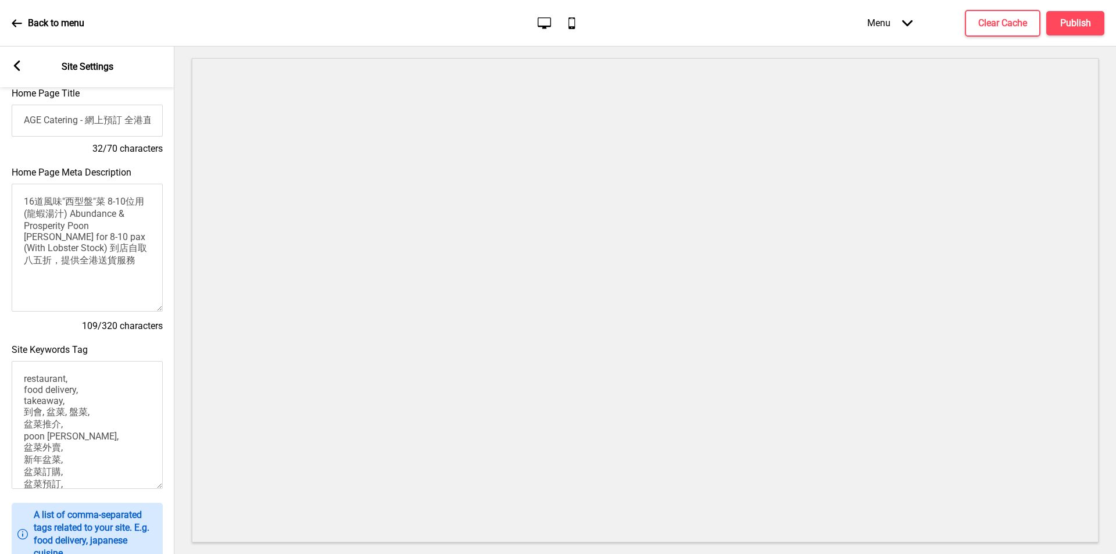
scroll to position [0, 0]
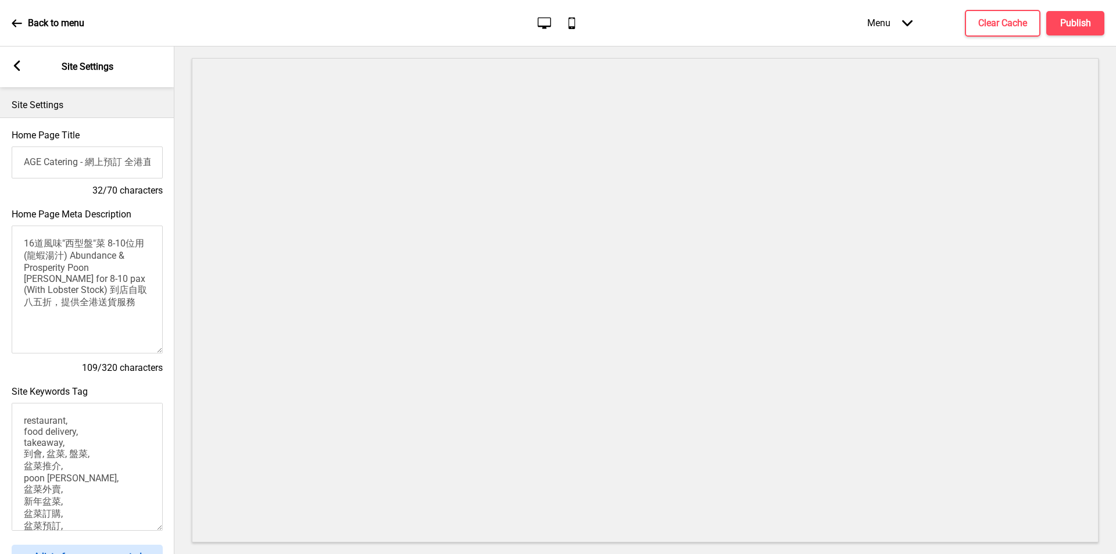
click at [106, 167] on input "AGE Catering - 網上預訂 全港直送 門市自取免排隊" at bounding box center [87, 163] width 151 height 32
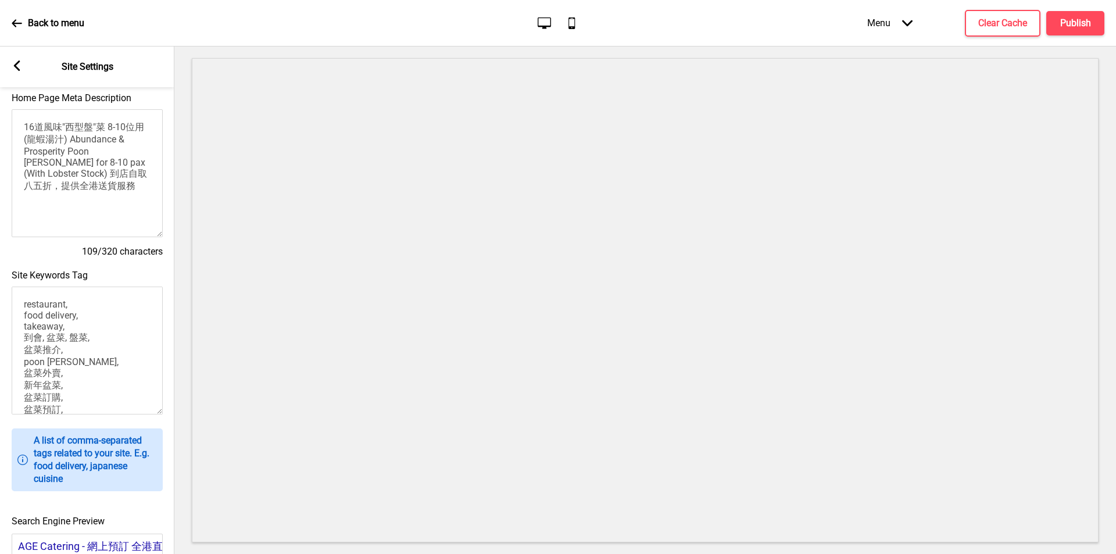
drag, startPoint x: 48, startPoint y: 344, endPoint x: 91, endPoint y: 344, distance: 43.0
click at [91, 344] on textarea "restaurant, food delivery, takeaway, 到會, 盆菜, 盤菜, 盆菜推介, poon choi, 盆菜外賣, 新年盆菜, 盆…" at bounding box center [87, 351] width 151 height 128
drag, startPoint x: 66, startPoint y: 373, endPoint x: 25, endPoint y: 374, distance: 41.3
click at [25, 374] on textarea "restaurant, food delivery, takeaway, 到會, 盆菜, 盤菜, 盆菜推介, poon choi, 盆菜外賣, 新年盆菜, 盆…" at bounding box center [87, 351] width 151 height 128
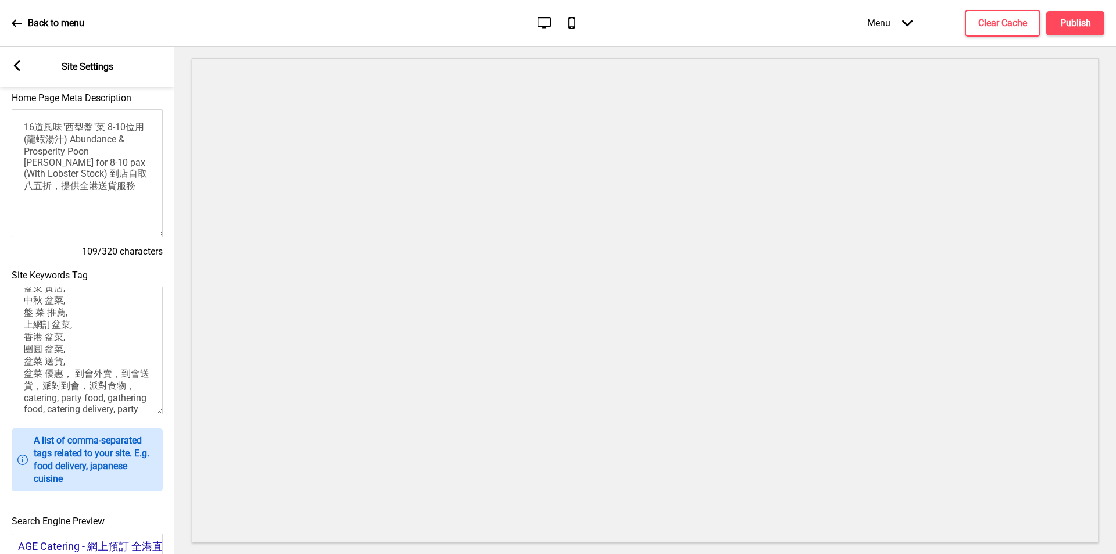
scroll to position [147, 0]
click at [67, 358] on textarea "restaurant, food delivery, takeaway, 到會, 盆菜, 盤菜, 盆菜推介, poon choi, 盆菜外賣, 新年盆菜, 盆…" at bounding box center [87, 351] width 151 height 128
drag, startPoint x: 45, startPoint y: 345, endPoint x: 60, endPoint y: 348, distance: 16.1
click at [60, 348] on textarea "restaurant, food delivery, takeaway, 到會, 盆菜, 盤菜, 盆菜推介, poon choi, 盆菜外賣, 新年盆菜, 盆…" at bounding box center [87, 351] width 151 height 128
click at [68, 358] on textarea "restaurant, food delivery, takeaway, 到會, 盆菜, 盤菜, 盆菜推介, poon choi, 盆菜外賣, 新年盆菜, 盆…" at bounding box center [87, 351] width 151 height 128
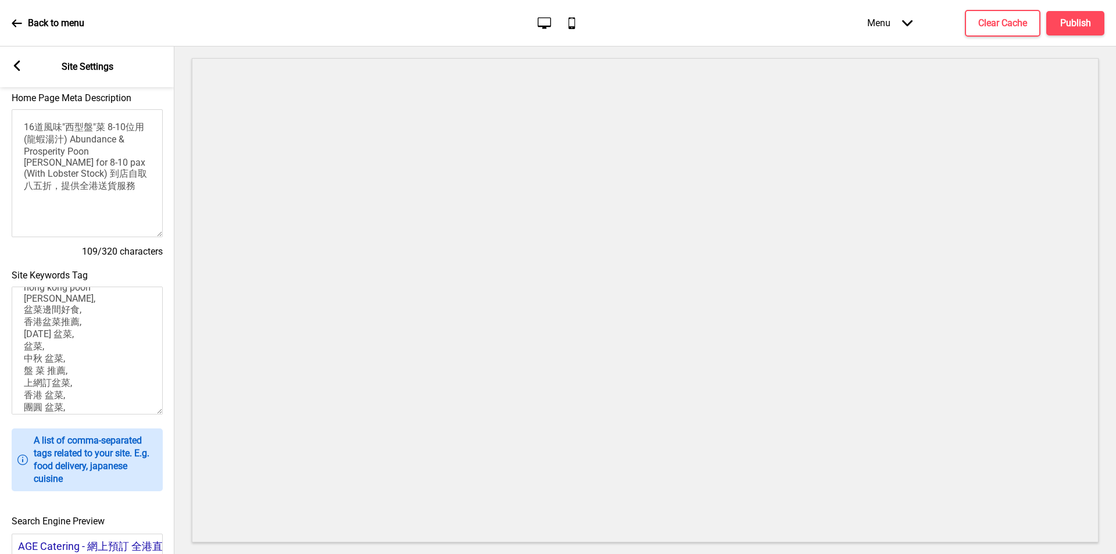
click at [68, 347] on textarea "restaurant, food delivery, takeaway, 到會, 盆菜, 盤菜, 盆菜推介, poon choi, 盆菜外賣, 新年盆菜, 盆…" at bounding box center [87, 351] width 151 height 128
drag, startPoint x: 88, startPoint y: 365, endPoint x: 13, endPoint y: 371, distance: 75.8
click at [13, 371] on textarea "restaurant, food delivery, takeaway, 到會, 盆菜, 盤菜, 盆菜推介, poon choi, 盆菜外賣, 新年盆菜, 盆…" at bounding box center [87, 351] width 151 height 128
drag, startPoint x: 89, startPoint y: 370, endPoint x: 15, endPoint y: 360, distance: 74.5
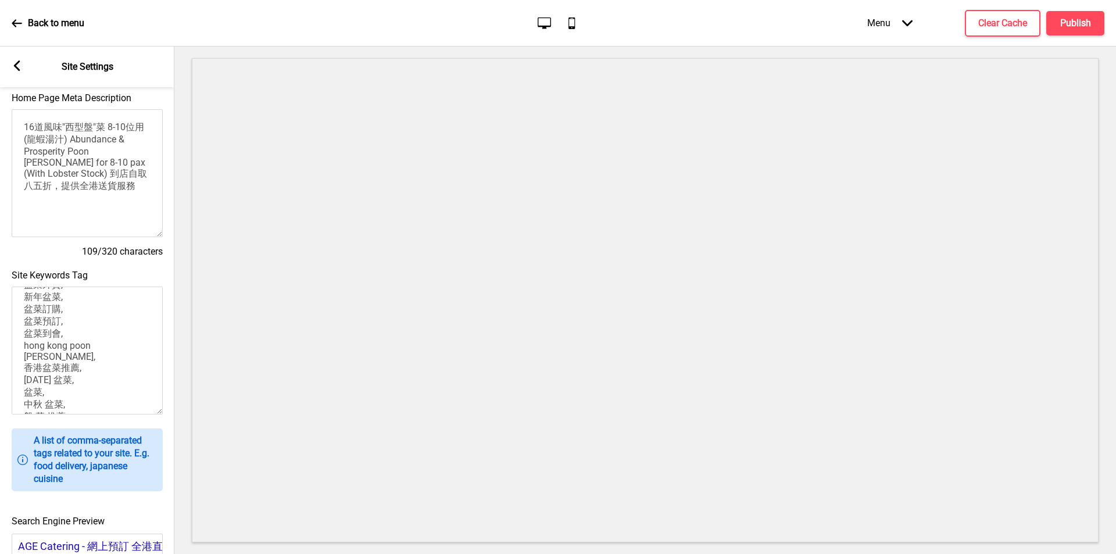
click at [15, 360] on textarea "restaurant, food delivery, takeaway, 到會, 盆菜, 盤菜, 盆菜推介, poon choi, 盆菜外賣, 新年盆菜, 盆…" at bounding box center [87, 351] width 151 height 128
click at [122, 382] on textarea "restaurant, food delivery, takeaway, 到會, 盆菜, 盤菜, 盆菜推介, poon choi, 盆菜外賣, 新年盆菜, 盆…" at bounding box center [87, 351] width 151 height 128
click at [69, 355] on textarea "restaurant, food delivery, takeaway, 到會, 盆菜, 盤菜, 盆菜推介, poon choi, 盆菜外賣, 新年盆菜, 盆…" at bounding box center [87, 351] width 151 height 128
click at [72, 333] on textarea "restaurant, food delivery, takeaway, 到會, 盆菜, 盤菜, 盆菜推介, poon choi, 盆菜外賣, 新年盆菜, 盆…" at bounding box center [87, 351] width 151 height 128
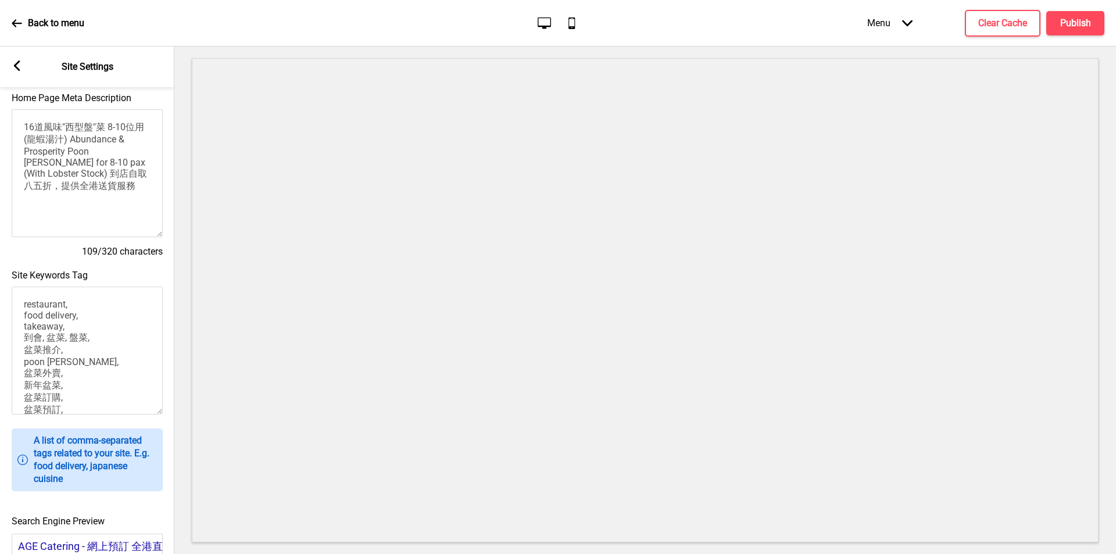
click at [73, 307] on textarea "restaurant, food delivery, takeaway, 到會, 盆菜, 盤菜, 盆菜推介, poon choi, 盆菜外賣, 新年盆菜, 盆…" at bounding box center [87, 351] width 151 height 128
click at [77, 336] on textarea "restaurant, food delivery, takeaway, 到會, 盆菜, 盤菜, 盆菜推介, poon choi, 盆菜外賣, 新年盆菜, 盆…" at bounding box center [87, 351] width 151 height 128
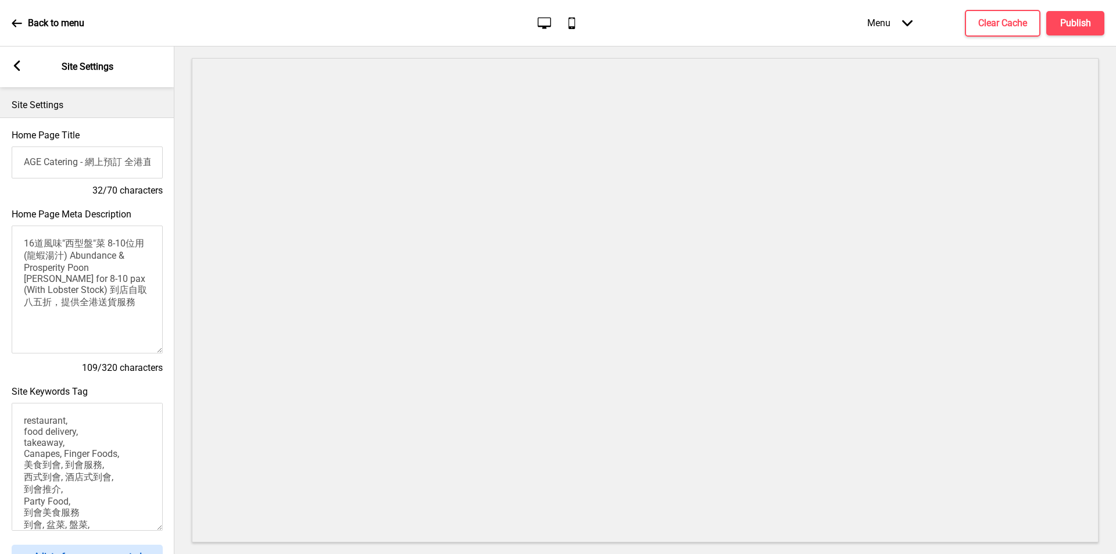
type textarea "restaurant, food delivery, takeaway, Canapes, Finger Foods, 美食到會, 到會服務, 西式到會, 酒…"
drag, startPoint x: 25, startPoint y: 244, endPoint x: 51, endPoint y: 318, distance: 78.3
click at [51, 318] on textarea "16道風味"西型盤"菜 8-10位用 (龍蝦湯汁) Abundance & Prosperity Poon Choi for 8-10 pax (With L…" at bounding box center [87, 290] width 151 height 128
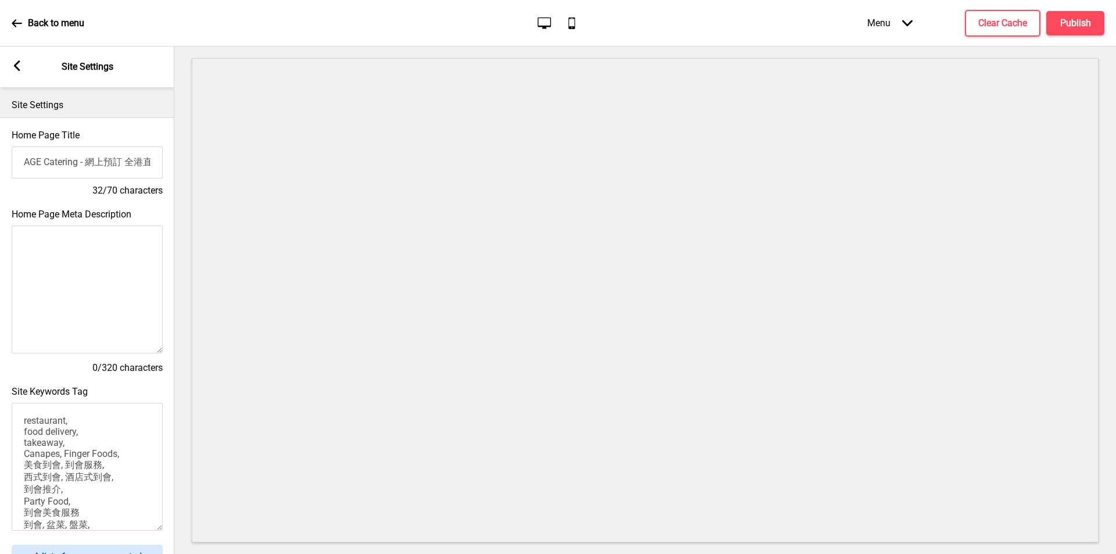
click at [55, 247] on textarea "Home Page Meta Description" at bounding box center [87, 290] width 151 height 128
paste textarea "可度身訂做套餐份量。貼心到會體驗。立即查詢預訂！ 全新推介自訂人數到會套餐，快速查詢預訂！"
click at [20, 248] on textarea "可度身訂做套餐份量。貼心到會體驗。立即查詢預訂！ 全新推介自訂人數到會套餐，快速查詢預訂！" at bounding box center [87, 290] width 151 height 128
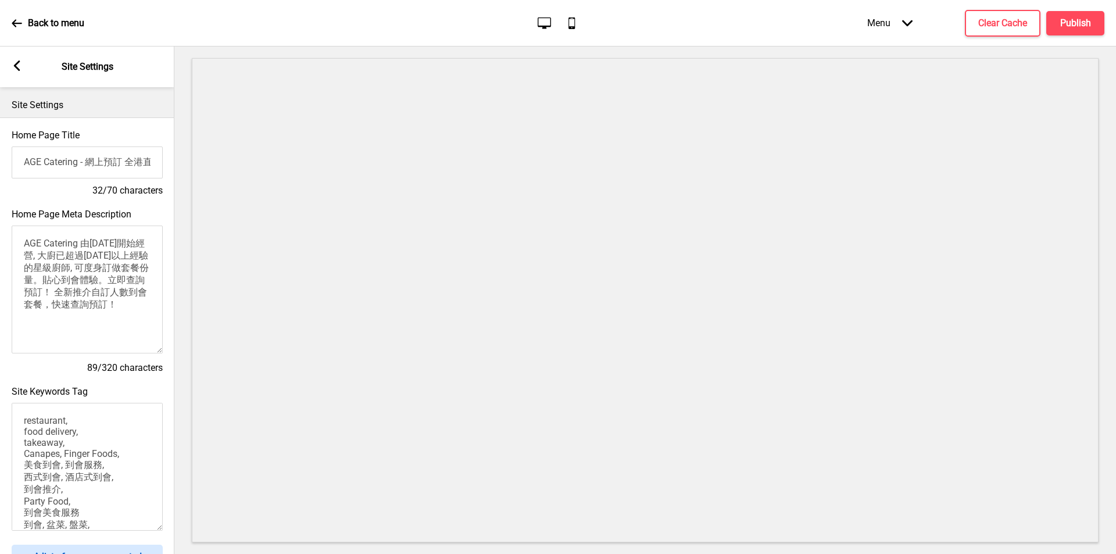
drag, startPoint x: 53, startPoint y: 295, endPoint x: 113, endPoint y: 306, distance: 61.5
click at [113, 306] on textarea "AGE Catering 由2010年開始經營, 大廚已超過25年以上經驗的星級廚師, 可度身訂做套餐份量。貼心到會體驗。立即查詢預訂！ 全新推介自訂人數到會…" at bounding box center [87, 290] width 151 height 128
click at [64, 257] on textarea "AGE Catering 由2010年開始經營, 大廚已超過25年以上經驗的星級廚師, 可度身訂做套餐份量。貼心到會體驗。立即查詢預訂！" at bounding box center [87, 290] width 151 height 128
click at [97, 300] on textarea "AGE Catering 由2010年開始經營, 大廚是超過25年以上經驗的星級廚師, 可度身訂做套餐份量。貼心到會體驗。立即查詢預訂！" at bounding box center [87, 290] width 151 height 128
drag, startPoint x: 108, startPoint y: 281, endPoint x: 116, endPoint y: 298, distance: 18.5
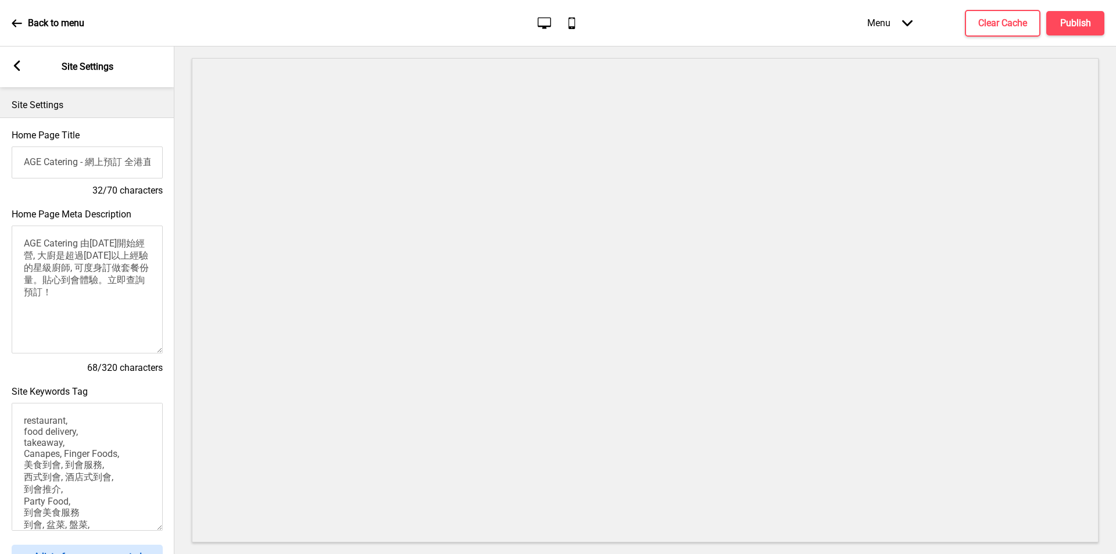
click at [116, 298] on textarea "AGE Catering 由2010年開始經營, 大廚是超過25年以上經驗的星級廚師, 可度身訂做套餐份量。貼心到會體驗。立即查詢預訂！" at bounding box center [87, 290] width 151 height 128
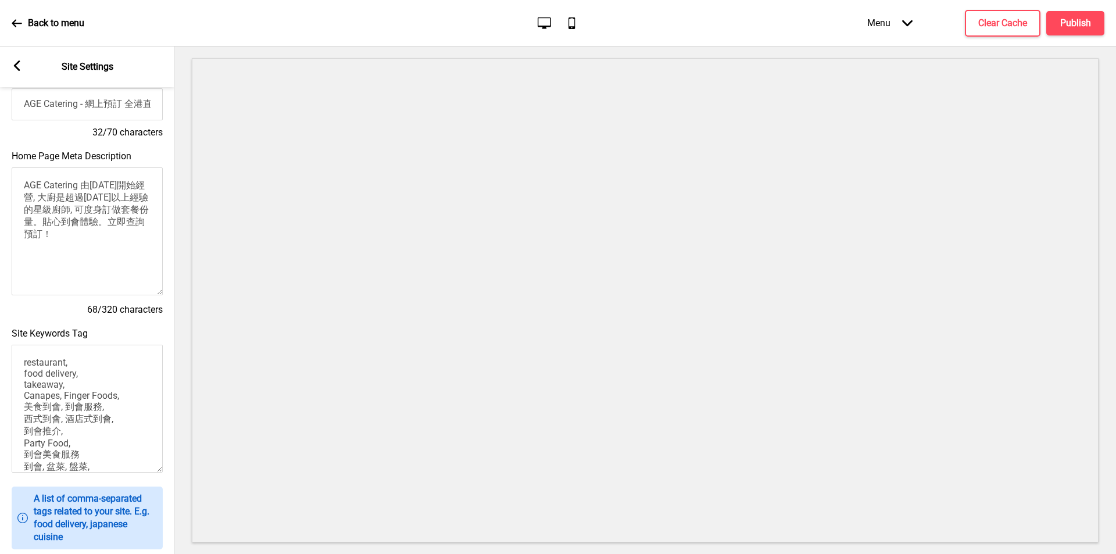
click at [83, 276] on textarea "AGE Catering 由2010年開始經營, 大廚是超過25年以上經驗的星級廚師, 可度身訂做套餐份量。貼心到會體驗。立即查詢預訂！" at bounding box center [87, 231] width 151 height 128
drag, startPoint x: 81, startPoint y: 253, endPoint x: 47, endPoint y: 228, distance: 42.5
click at [47, 228] on textarea "AGE Catering 由2010年開始經營, 大廚是超過25年以上經驗的星級廚師, 可度身訂做套餐份量。貼心到會體驗。立即查詢預訂！" at bounding box center [87, 231] width 151 height 128
click at [122, 255] on textarea "AGE Catering 由2010年開始經營, 大廚是超過25年以上經驗的星級廚師, 可度身訂做套餐份量。貼心到會體驗。立即查詢預訂！" at bounding box center [87, 231] width 151 height 128
drag, startPoint x: 104, startPoint y: 226, endPoint x: 121, endPoint y: 246, distance: 26.0
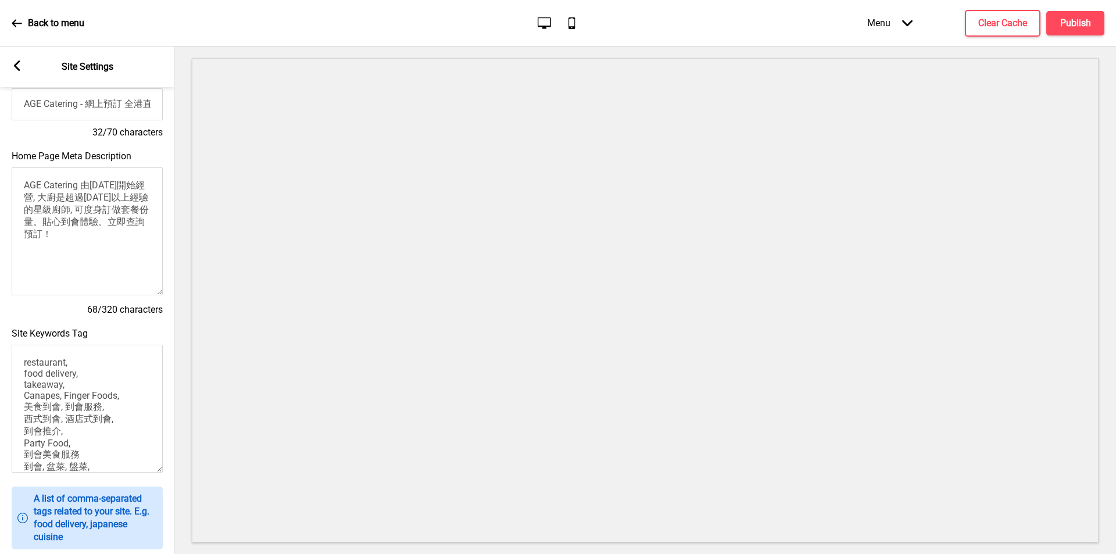
click at [121, 246] on textarea "AGE Catering 由2010年開始經營, 大廚是超過25年以上經驗的星級廚師, 可度身訂做套餐份量。貼心到會體驗。立即查詢預訂！" at bounding box center [87, 231] width 151 height 128
click at [117, 259] on textarea "AGE Catering 由2010年開始經營, 大廚是超過25年以上經驗的星級廚師, 可度身訂做套餐份量。貼心到會體驗。" at bounding box center [87, 231] width 151 height 128
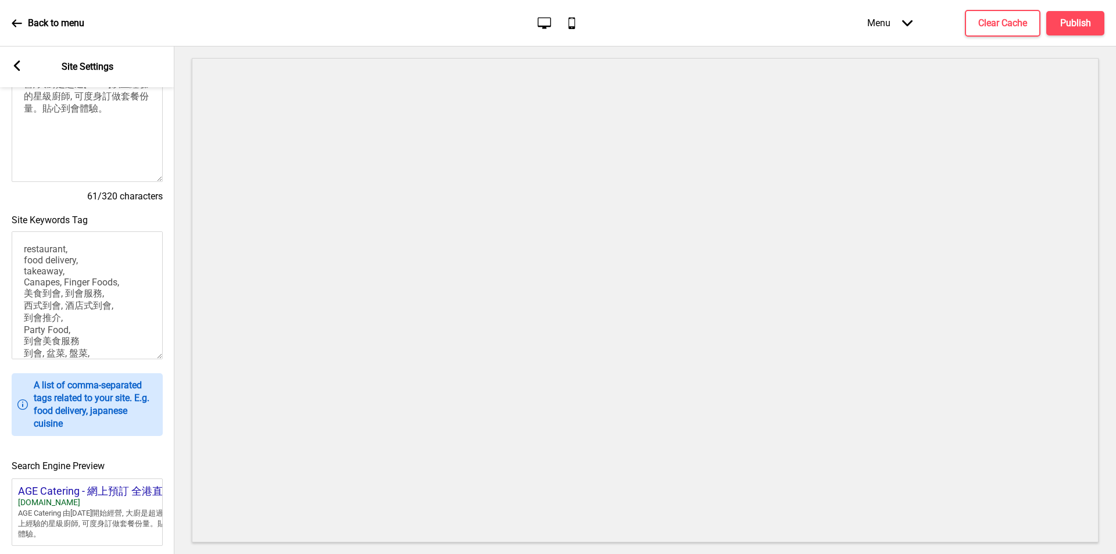
scroll to position [0, 0]
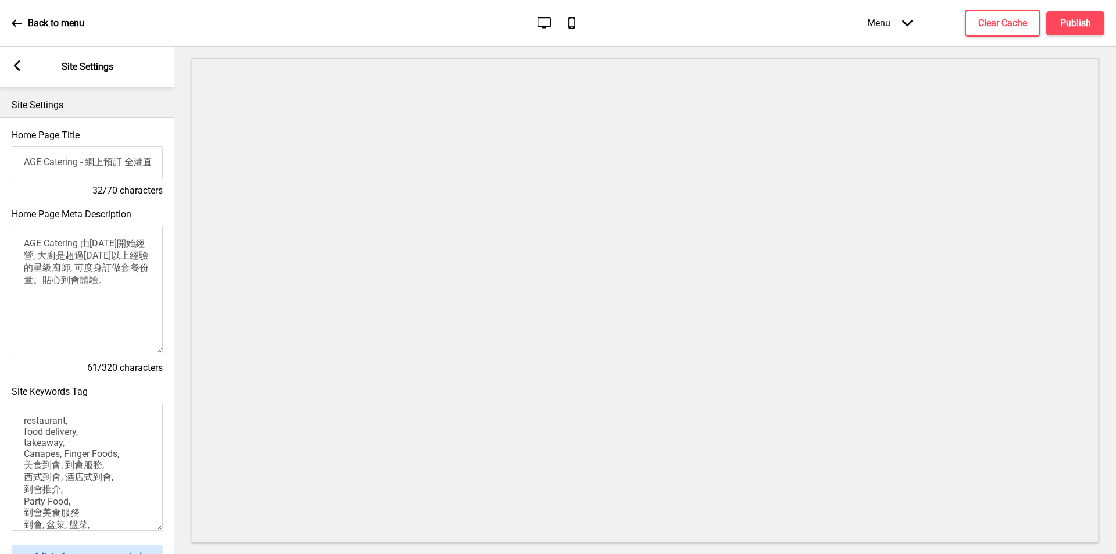
type textarea "AGE Catering 由2010年開始經營, 大廚是超過25年以上經驗的星級廚師, 可度身訂做套餐份量。貼心到會體驗。"
click at [19, 70] on icon at bounding box center [17, 65] width 6 height 10
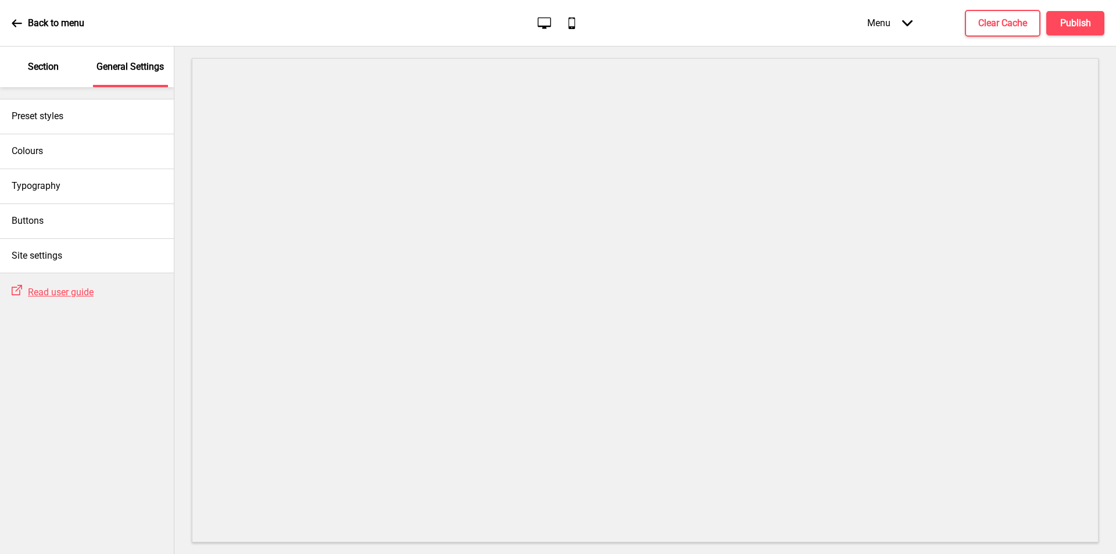
click at [13, 32] on div "Back to menu" at bounding box center [48, 23] width 73 height 31
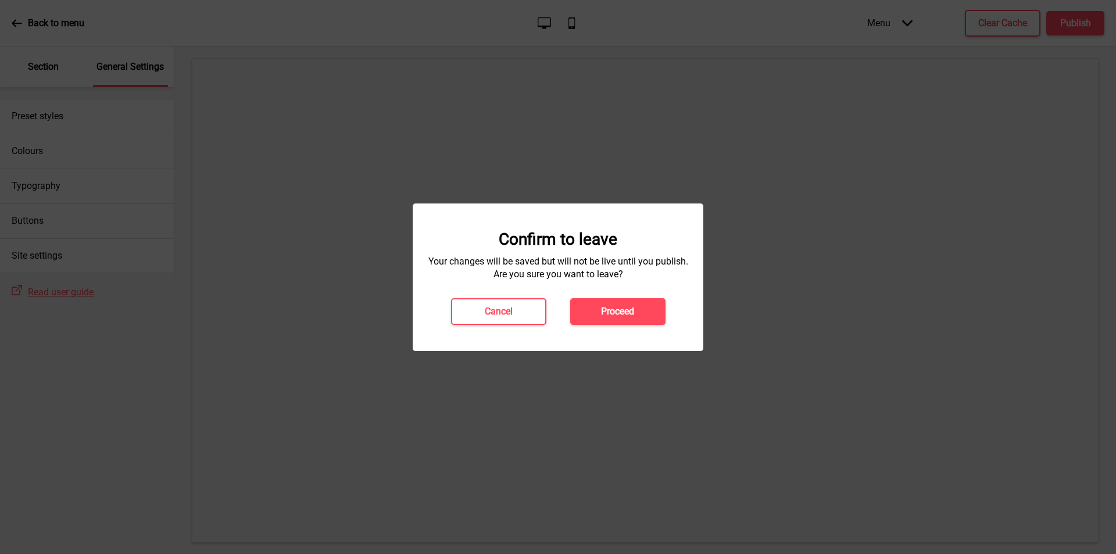
click at [631, 311] on h4 "Proceed" at bounding box center [617, 311] width 33 height 13
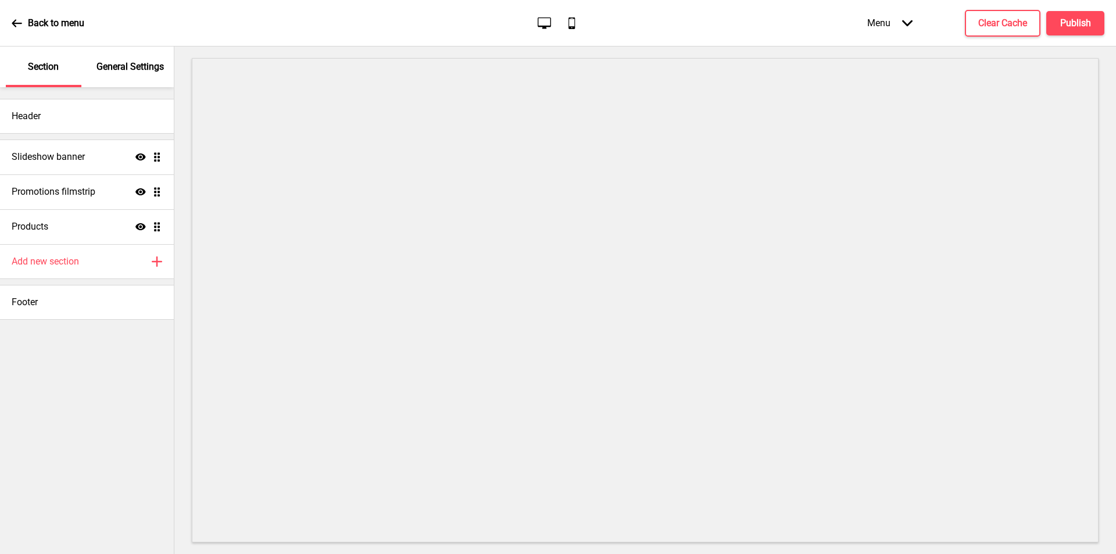
click at [145, 67] on p "General Settings" at bounding box center [130, 66] width 67 height 13
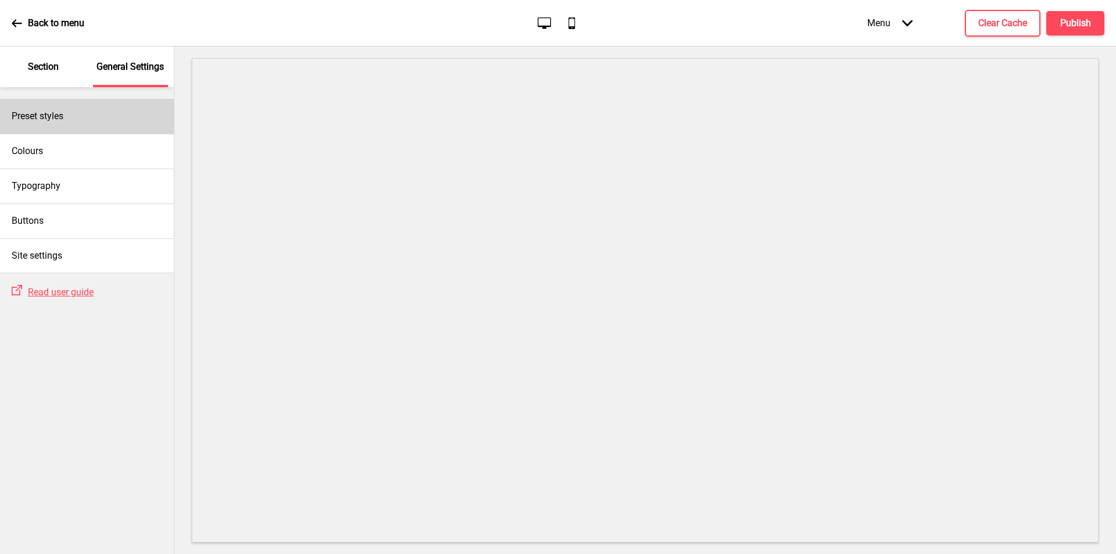
click at [115, 67] on p "General Settings" at bounding box center [130, 66] width 67 height 13
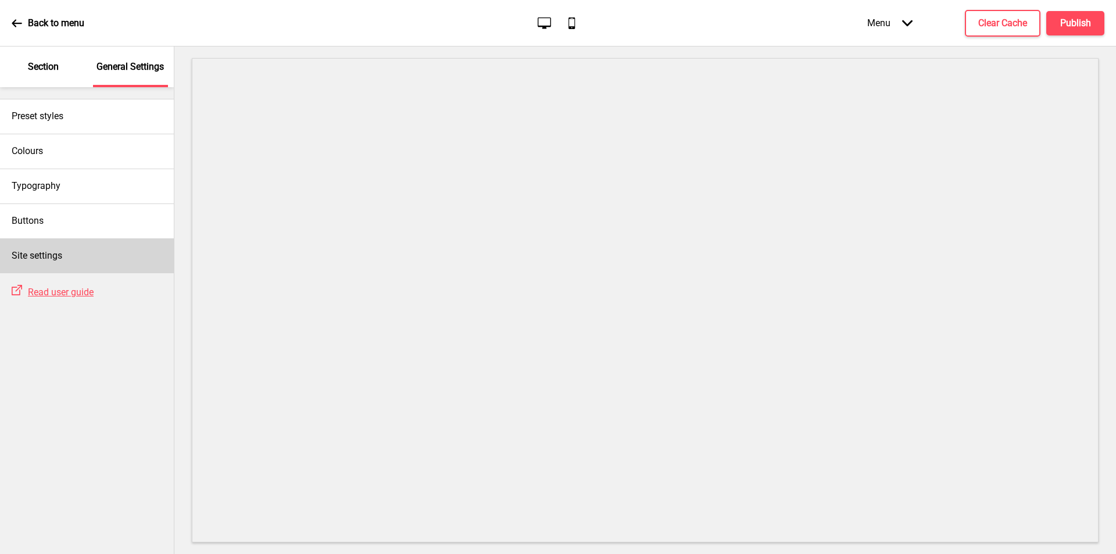
click at [39, 254] on h4 "Site settings" at bounding box center [37, 255] width 51 height 13
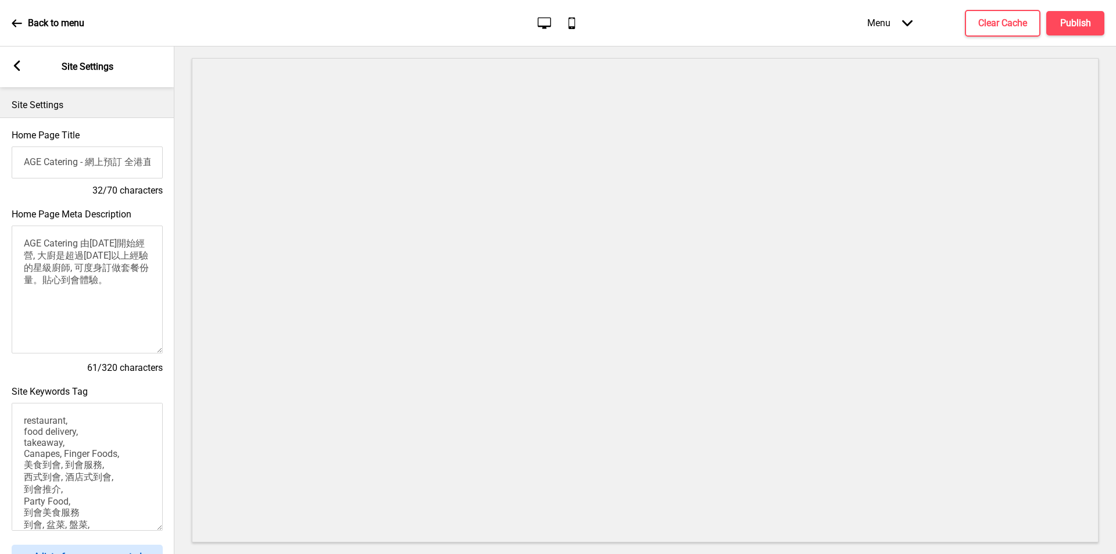
click at [113, 284] on textarea "AGE Catering 由2010年開始經營, 大廚是超過25年以上經驗的星級廚師, 可度身訂做套餐份量。貼心到會體驗。" at bounding box center [87, 290] width 151 height 128
click at [62, 270] on textarea "AGE Catering 由2010年開始經營, 大廚是超過25年以上經驗的星級廚師, 可度身訂做套餐份量。貼心到會體驗。" at bounding box center [87, 290] width 151 height 128
click at [65, 270] on textarea "AGE Catering 由2010年開始經營, 大廚是超過25年以上經驗的星級廚師, 可度身訂做套餐份量。貼心到會體驗。" at bounding box center [87, 290] width 151 height 128
paste textarea "每道菜式都由頂尖廚師精心炮製，保證色香味俱全，帶你體驗一場舌尖上嘅環球之旅！🎉 仲等咩？即刻報名，嚟同親朋好友一齊享受美食同歡樂時光！"
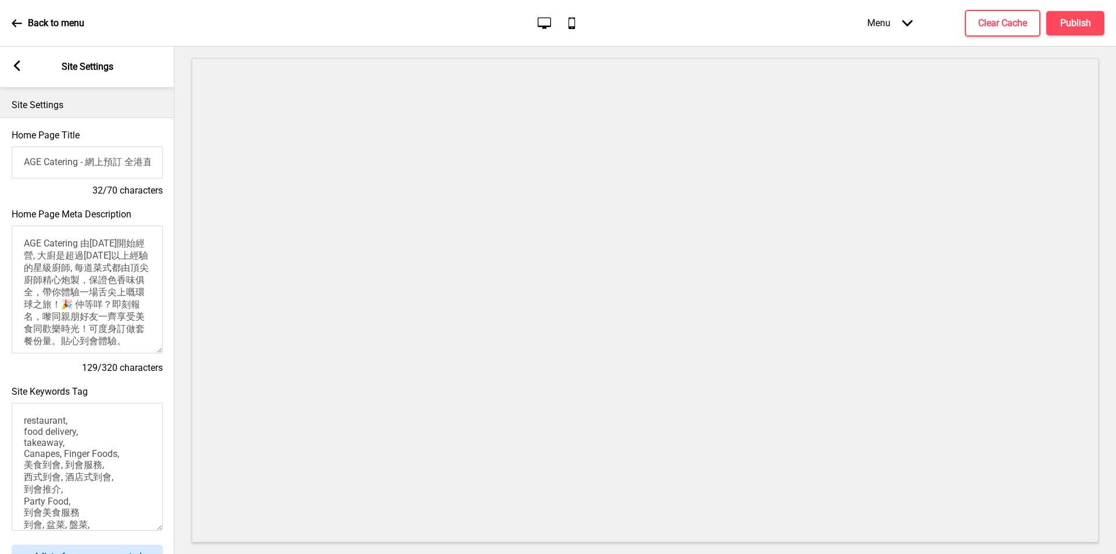
click at [72, 258] on textarea "AGE Catering 由2010年開始經營, 大廚是超過25年以上經驗的星級廚師, 每道菜式都由頂尖廚師精心炮製，保證色香味俱全，帶你體驗一場舌尖上嘅環球…" at bounding box center [87, 290] width 151 height 128
drag, startPoint x: 77, startPoint y: 260, endPoint x: 76, endPoint y: 272, distance: 11.6
click at [76, 272] on textarea "AGE Catering 由2010年開始經營, 大廚係超過25年以上經驗的星級廚師, 每道菜式都由頂尖廚師精心炮製，保證色香味俱全，帶你體驗一場舌尖上嘅環球…" at bounding box center [87, 290] width 151 height 128
click at [101, 259] on textarea "AGE Catering 由2010年開始經營, 每道菜式都由頂尖廚師精心炮製，保證色香味俱全，帶你體驗一場舌尖上嘅環球之旅！🎉 仲等咩？即刻報名，嚟同親朋好…" at bounding box center [87, 290] width 151 height 128
drag, startPoint x: 105, startPoint y: 259, endPoint x: 139, endPoint y: 258, distance: 33.7
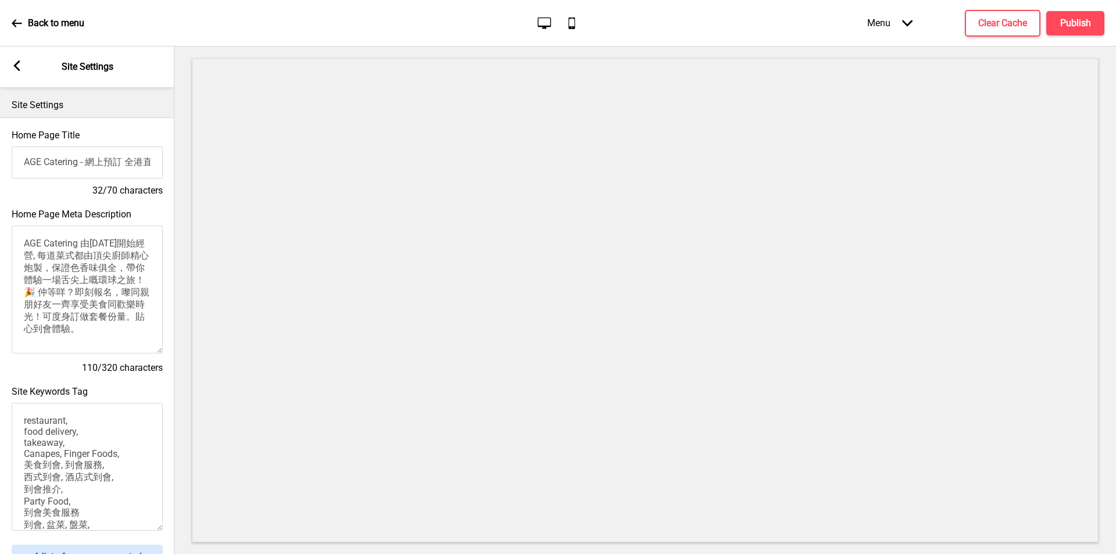
click at [139, 258] on textarea "AGE Catering 由2010年開始經營, 每道菜式都由頂尖廚師精心炮製，保證色香味俱全，帶你體驗一場舌尖上嘅環球之旅！🎉 仲等咩？即刻報名，嚟同親朋好…" at bounding box center [87, 290] width 151 height 128
paste textarea "超過25年以上經驗的星級"
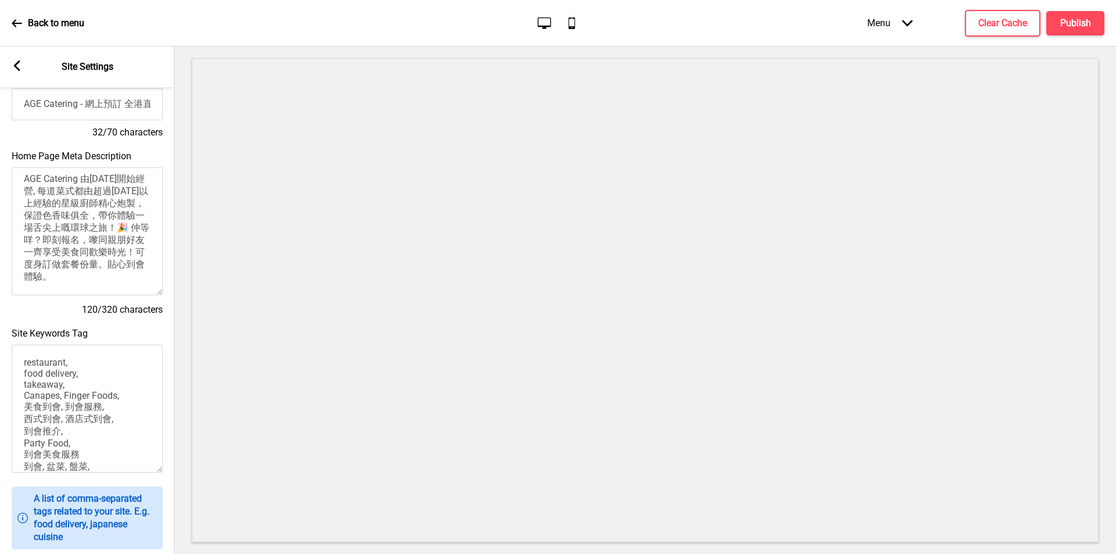
scroll to position [116, 0]
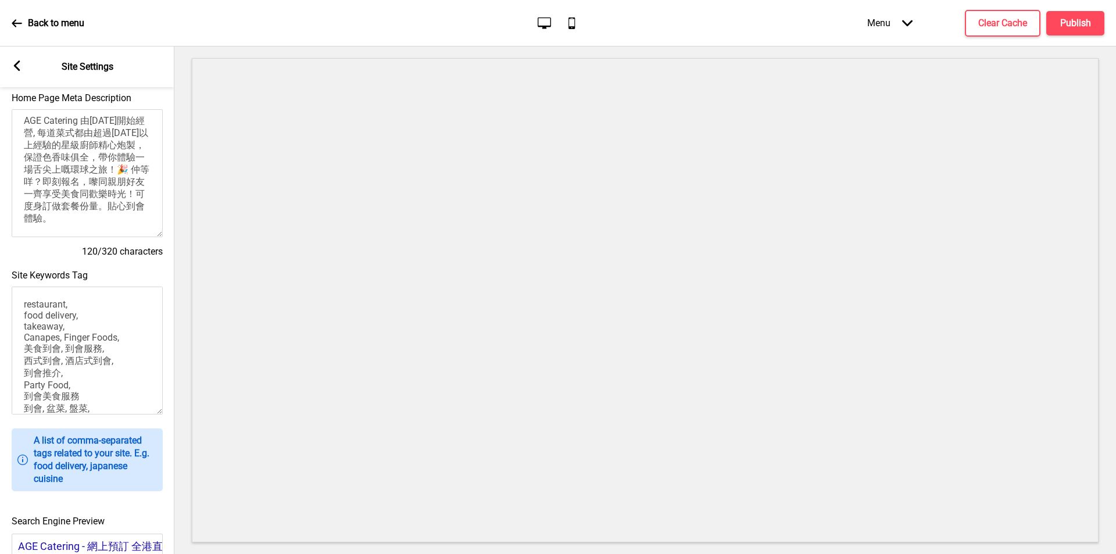
drag, startPoint x: 41, startPoint y: 183, endPoint x: 91, endPoint y: 184, distance: 50.0
click at [91, 184] on textarea "AGE Catering 由2010年開始經營, 每道菜式都由超過25年以上經驗的星級廚師精心炮製，保證色香味俱全，帶你體驗一場舌尖上嘅環球之旅！🎉 仲等咩？…" at bounding box center [87, 173] width 151 height 128
click at [101, 221] on textarea "AGE Catering 由2010年開始經營, 每道菜式都由超過25年以上經驗的星級廚師精心炮製，保證色香味俱全，帶你體驗一場舌尖上嘅環球之旅！即刻報名，嚟…" at bounding box center [87, 173] width 151 height 128
paste textarea "🎉 仲等咩？"
drag, startPoint x: 40, startPoint y: 184, endPoint x: 86, endPoint y: 185, distance: 46.5
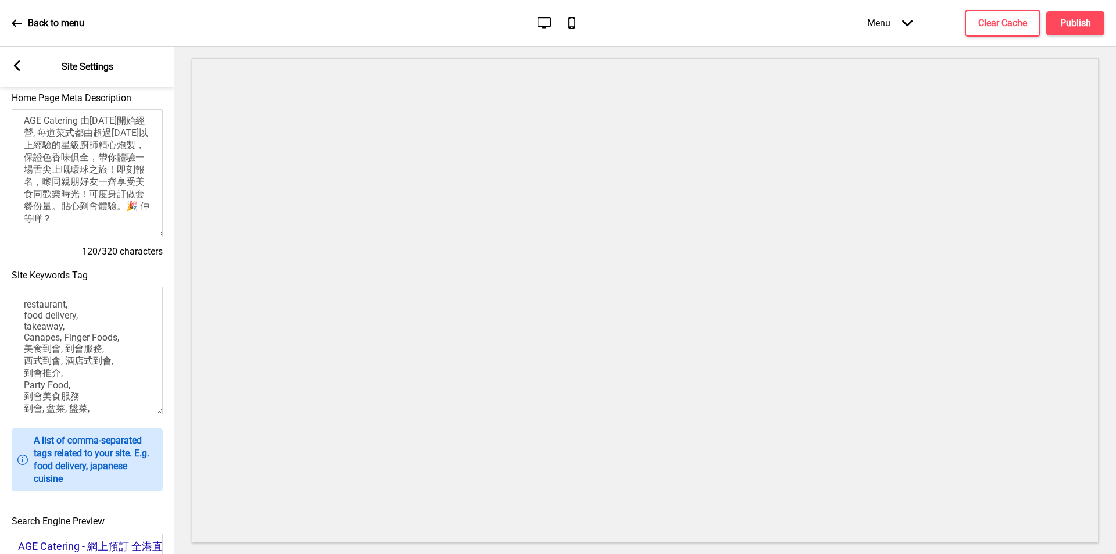
click at [86, 185] on textarea "AGE Catering 由2010年開始經營, 每道菜式都由超過25年以上經驗的星級廚師精心炮製，保證色香味俱全，帶你體驗一場舌尖上嘅環球之旅！即刻報名，嚟…" at bounding box center [87, 173] width 151 height 128
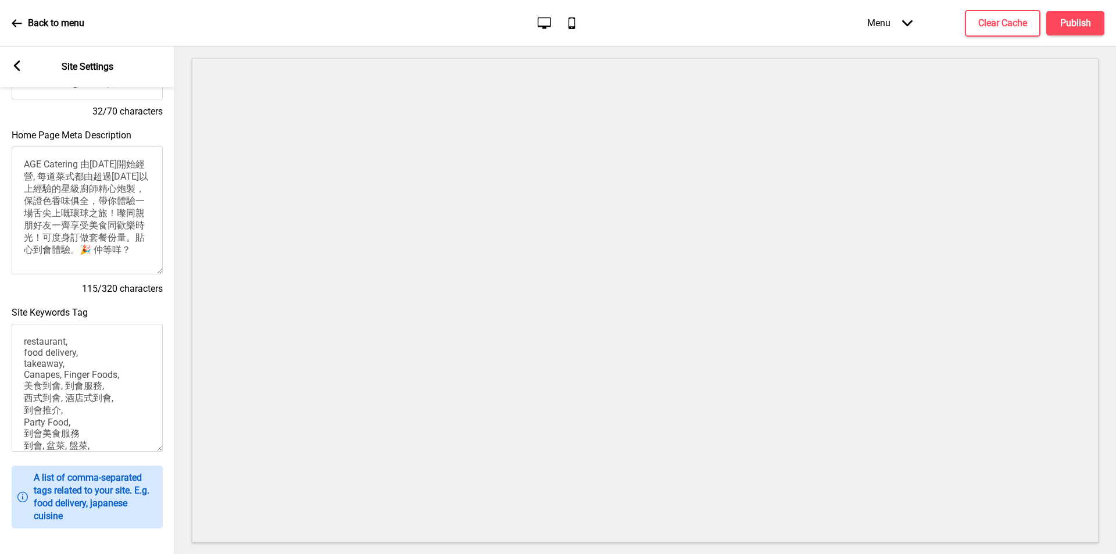
scroll to position [52, 0]
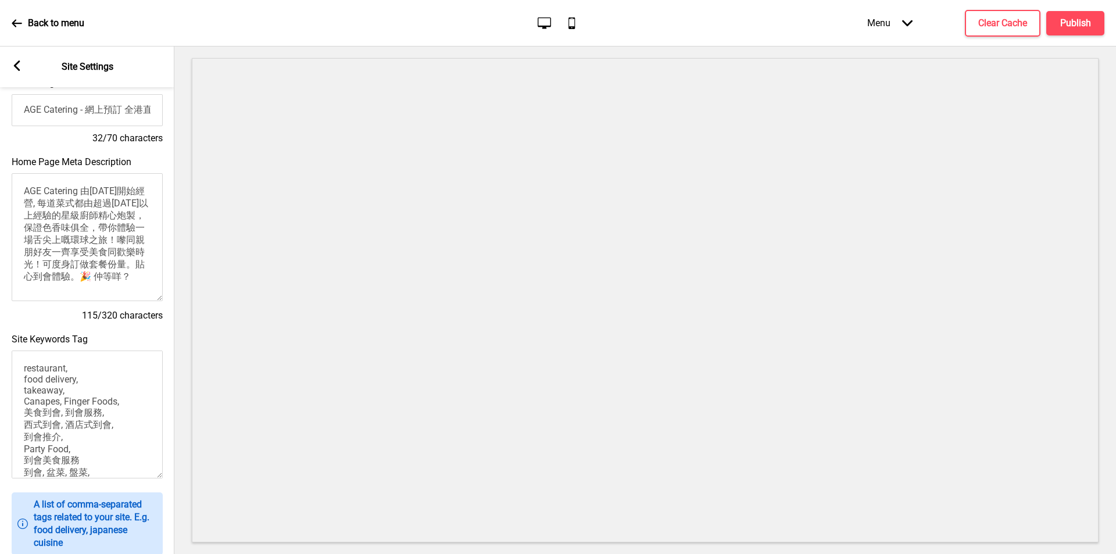
drag, startPoint x: 45, startPoint y: 248, endPoint x: 98, endPoint y: 258, distance: 54.4
click at [98, 258] on textarea "AGE Catering 由2010年開始經營, 每道菜式都由超過25年以上經驗的星級廚師精心炮製，保證色香味俱全，帶你體驗一場舌尖上嘅環球之旅！嚟同親朋好友…" at bounding box center [87, 237] width 151 height 128
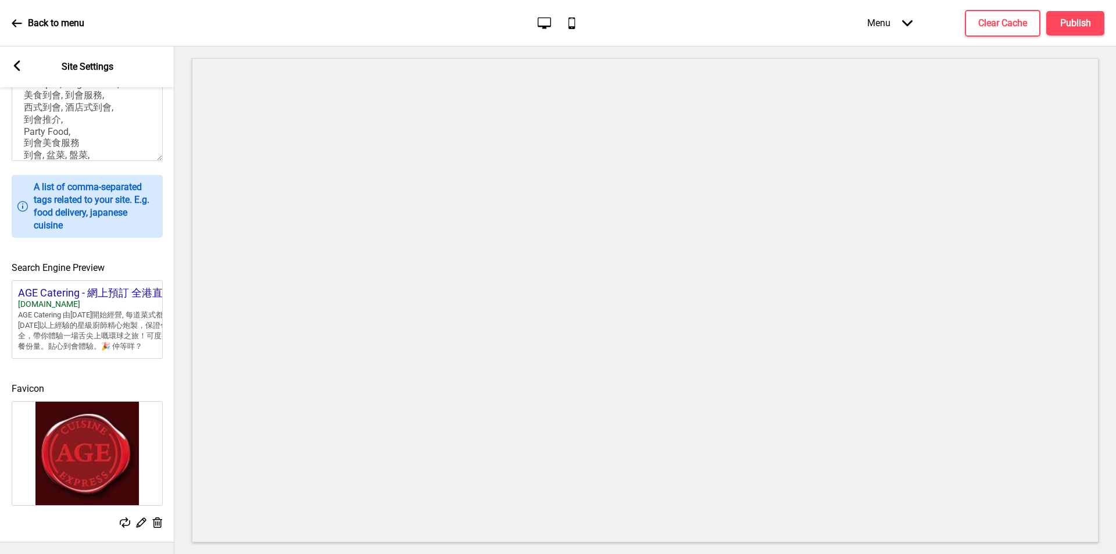
scroll to position [391, 0]
type textarea "AGE Catering 由2010年開始經營, 每道菜式都由超過25年以上經驗的星級廚師精心炮製，保證色香味俱全，帶你體驗一場舌尖上嘅環球之旅！可度身訂做套…"
click at [20, 66] on rect at bounding box center [17, 65] width 10 height 10
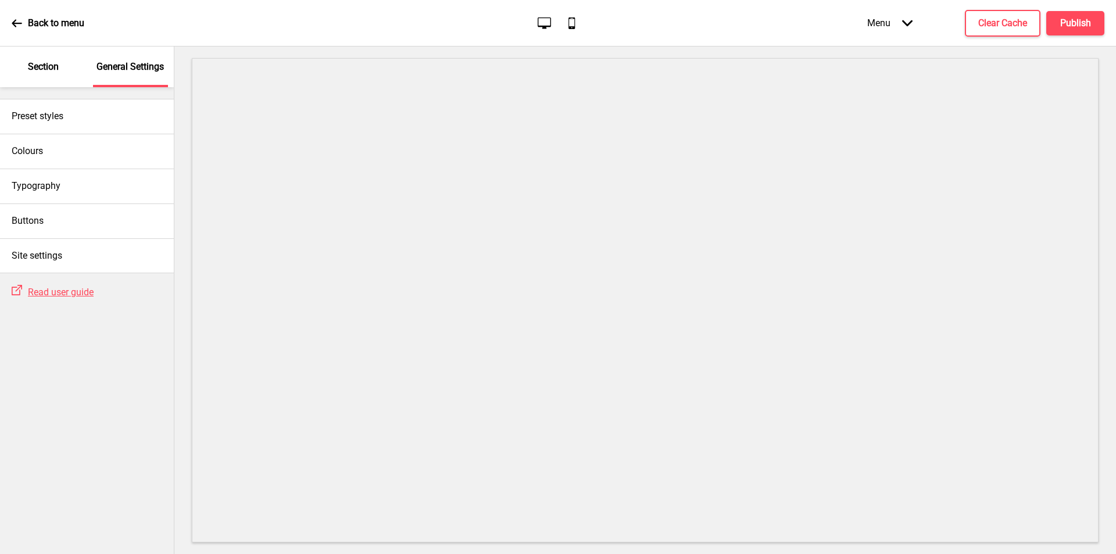
click at [13, 29] on div "Back to menu" at bounding box center [48, 23] width 73 height 31
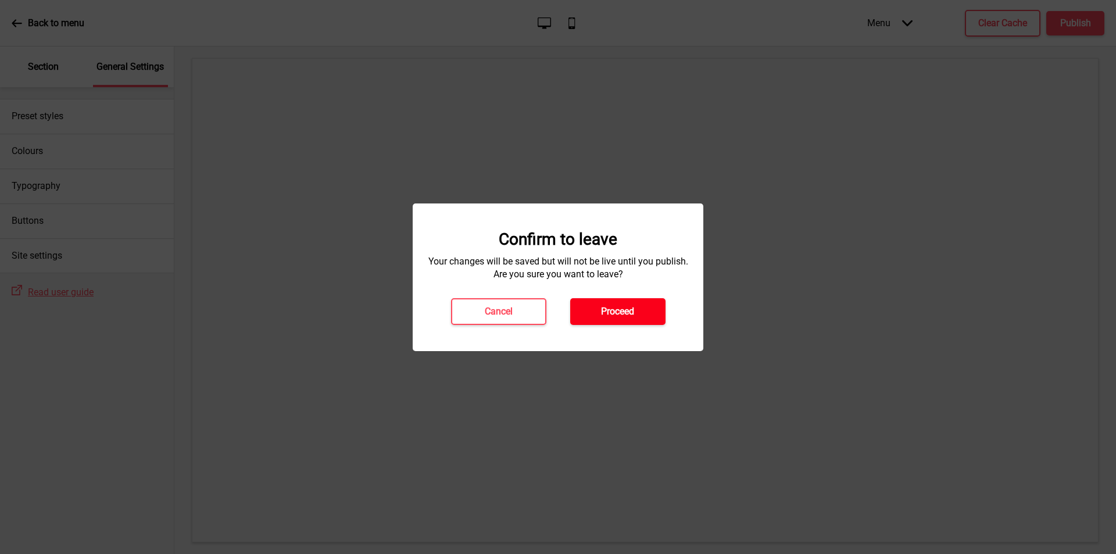
click at [619, 314] on h4 "Proceed" at bounding box center [617, 311] width 33 height 13
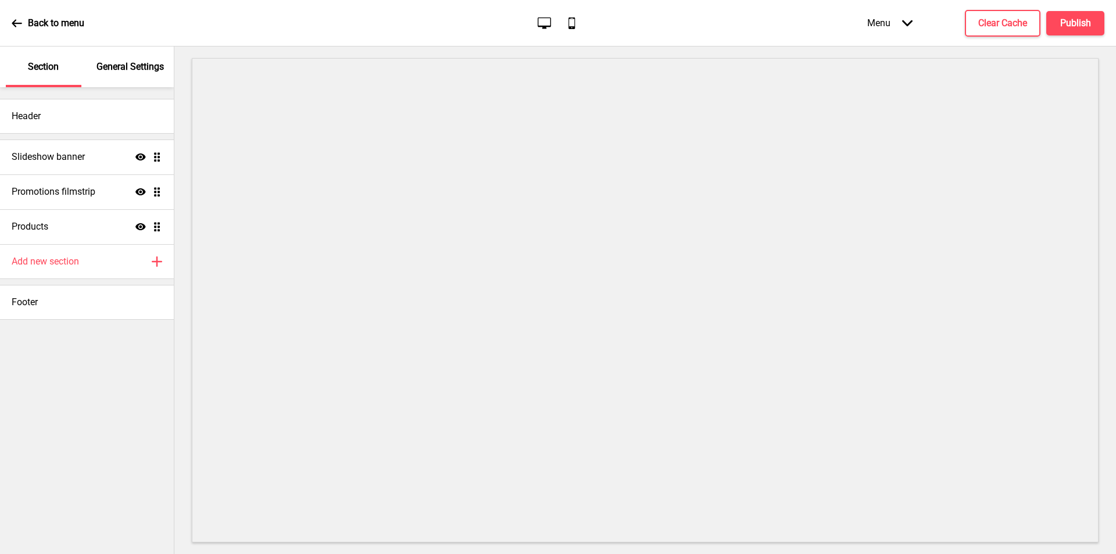
click at [133, 66] on p "General Settings" at bounding box center [130, 66] width 67 height 13
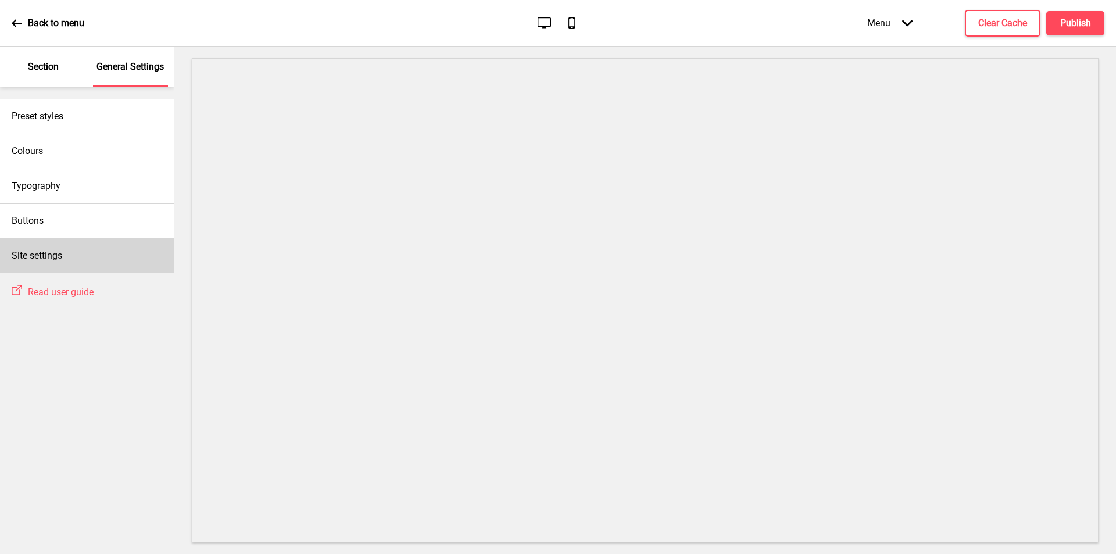
click at [58, 258] on h4 "Site settings" at bounding box center [37, 255] width 51 height 13
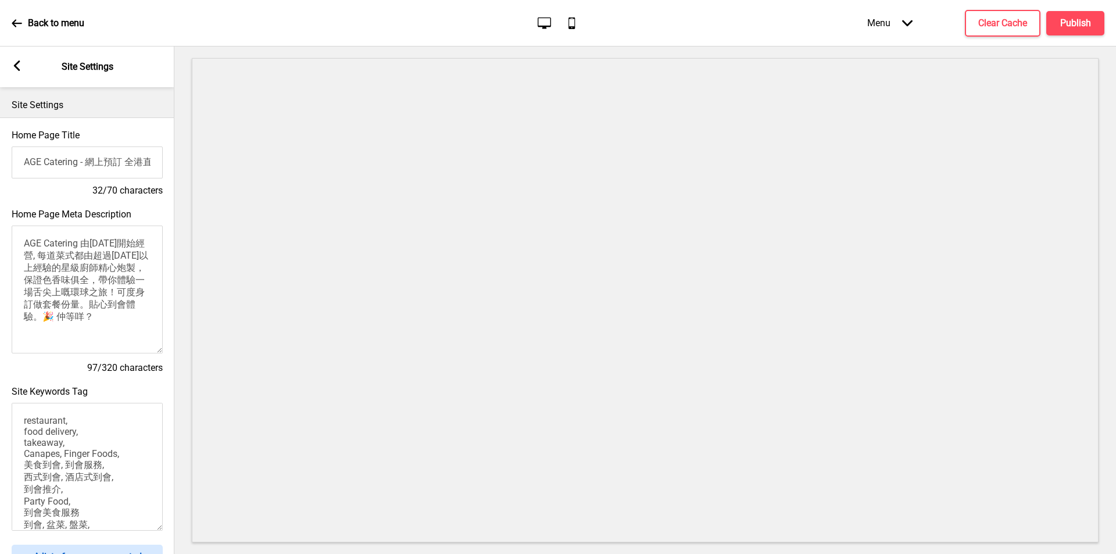
click at [107, 294] on textarea "AGE Catering 由[DATE]開始經營, 每道菜式都由超過[DATE]以上經驗的星級廚師精心炮製，保證色香味俱全，帶你體驗一場舌尖上嘅環球之旅！可度…" at bounding box center [87, 290] width 151 height 128
click at [27, 333] on textarea "AGE Catering 由[DATE]開始經營, 每道菜式都由超過[DATE]以上經驗的星級廚師精心炮製，保證色香味俱全，帶你體驗一場舌尖上嘅環球之旅！到會…" at bounding box center [87, 290] width 151 height 128
drag, startPoint x: 115, startPoint y: 283, endPoint x: 45, endPoint y: 311, distance: 75.4
click at [45, 311] on textarea "AGE Catering 由[DATE]開始經營, 每道菜式都由超過[DATE]以上經驗的星級廚師精心炮製，保證色香味俱全，帶你體驗一場舌尖上嘅環球之旅！到會…" at bounding box center [87, 290] width 151 height 128
click at [131, 282] on textarea "AGE Catering 由[DATE]開始經營, 每道菜式都由超過[DATE]以上經驗的星級廚師精心炮製，保證色香味俱全，到會套餐, 由6-8位起, 到45…" at bounding box center [87, 290] width 151 height 128
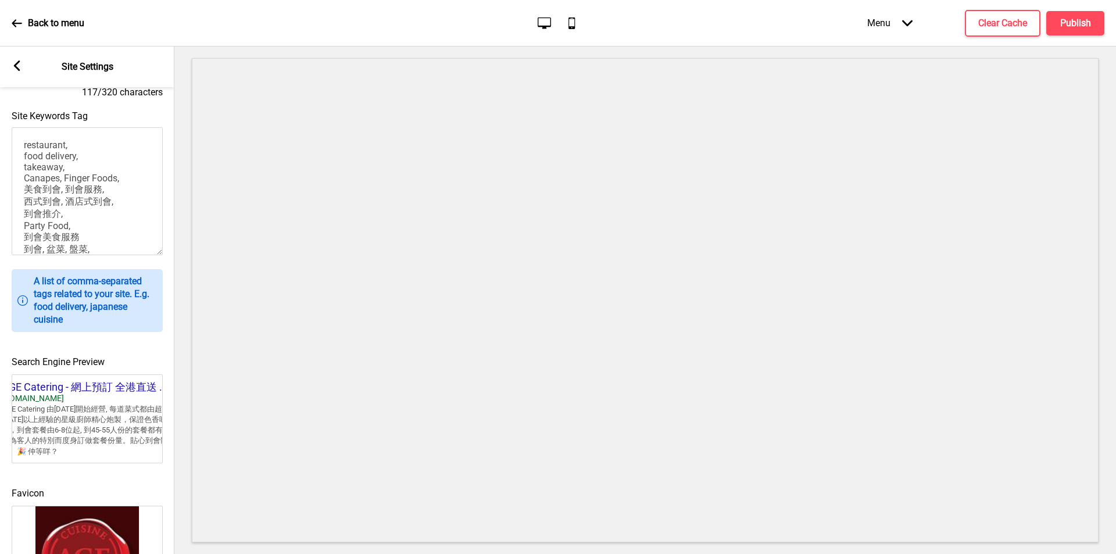
scroll to position [401, 0]
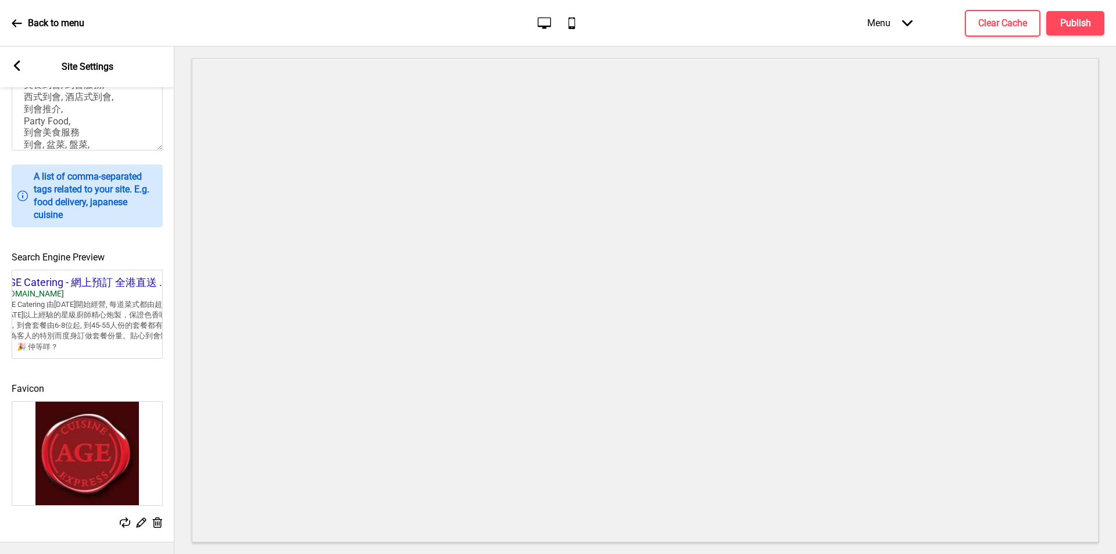
type textarea "AGE Catering 由[DATE]開始經營, 每道菜式都由超過[DATE]以上經驗的星級廚師精心炮製，保證色香味俱全，到會套餐由6-8位起, 到45-5…"
click at [31, 70] on div "Arrow left Site Settings" at bounding box center [87, 67] width 174 height 41
drag, startPoint x: 10, startPoint y: 69, endPoint x: 17, endPoint y: 71, distance: 7.9
click at [13, 70] on div "Arrow left Site Settings" at bounding box center [87, 67] width 174 height 41
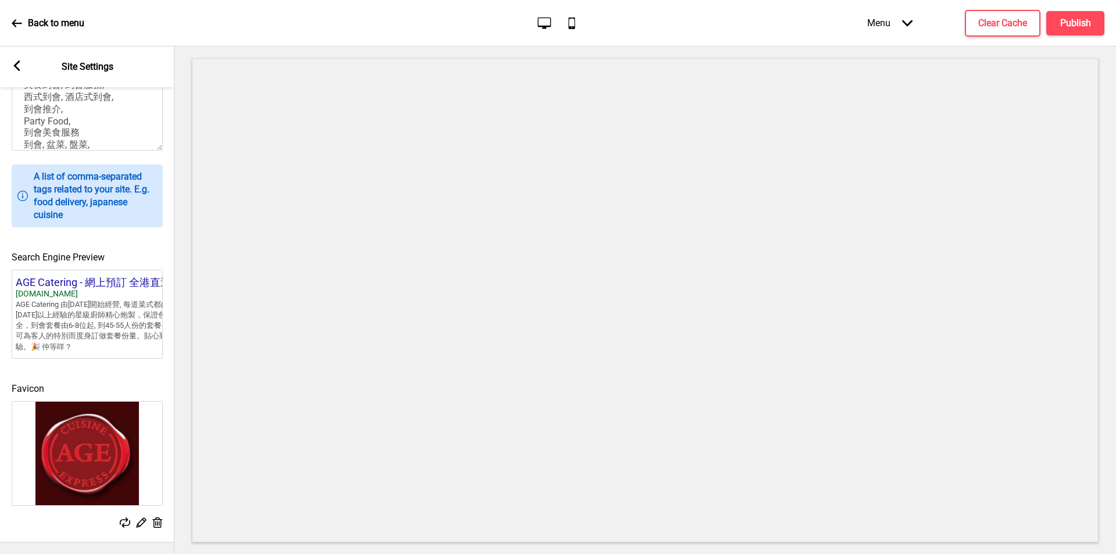
click at [16, 65] on icon at bounding box center [17, 65] width 6 height 10
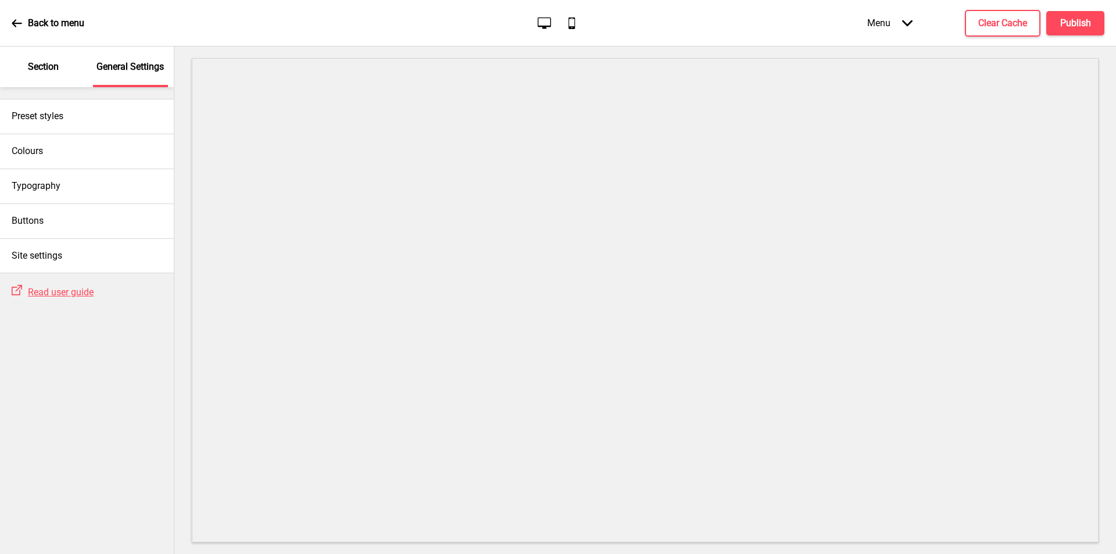
click at [23, 23] on div "Back to menu" at bounding box center [48, 23] width 73 height 31
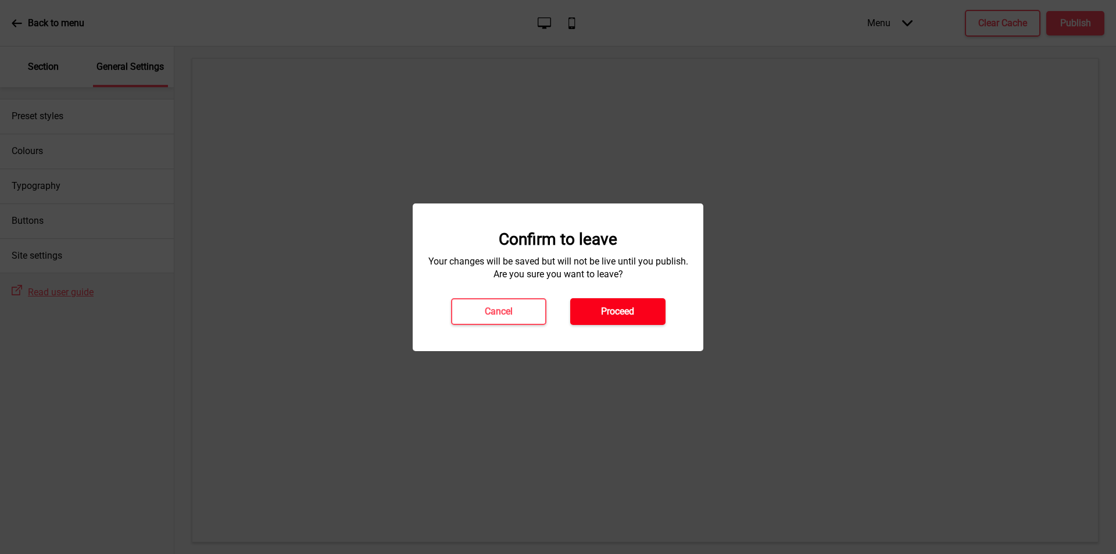
click at [626, 315] on h4 "Proceed" at bounding box center [617, 311] width 33 height 13
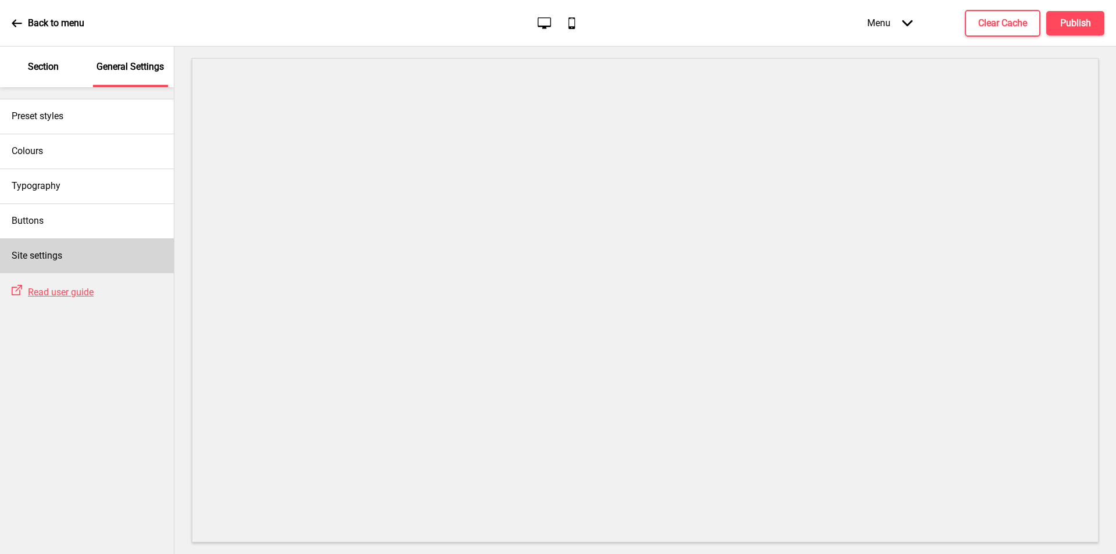
click at [69, 248] on div "Site settings" at bounding box center [87, 255] width 174 height 35
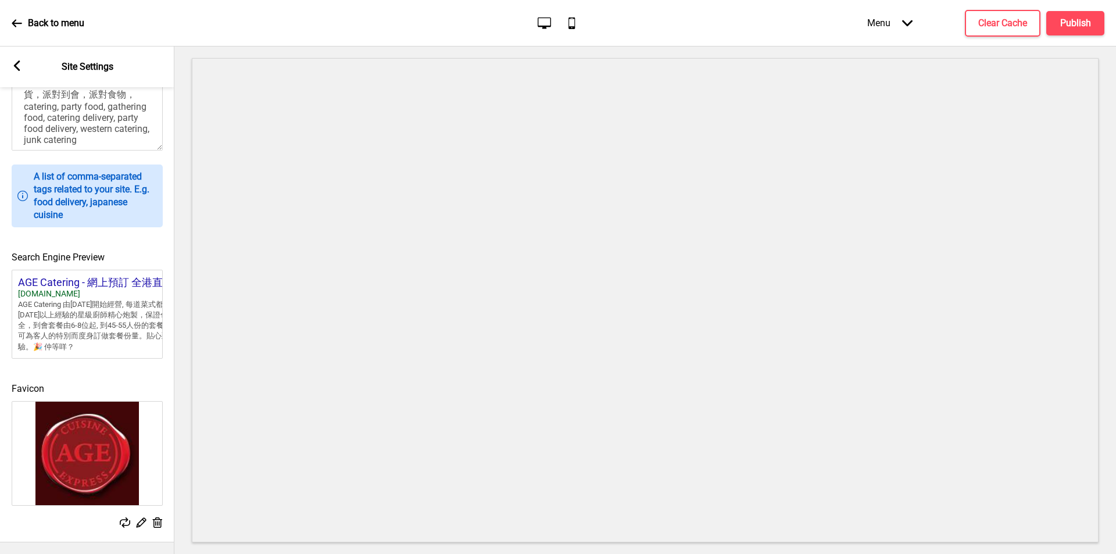
scroll to position [401, 0]
click at [15, 67] on icon at bounding box center [17, 65] width 6 height 10
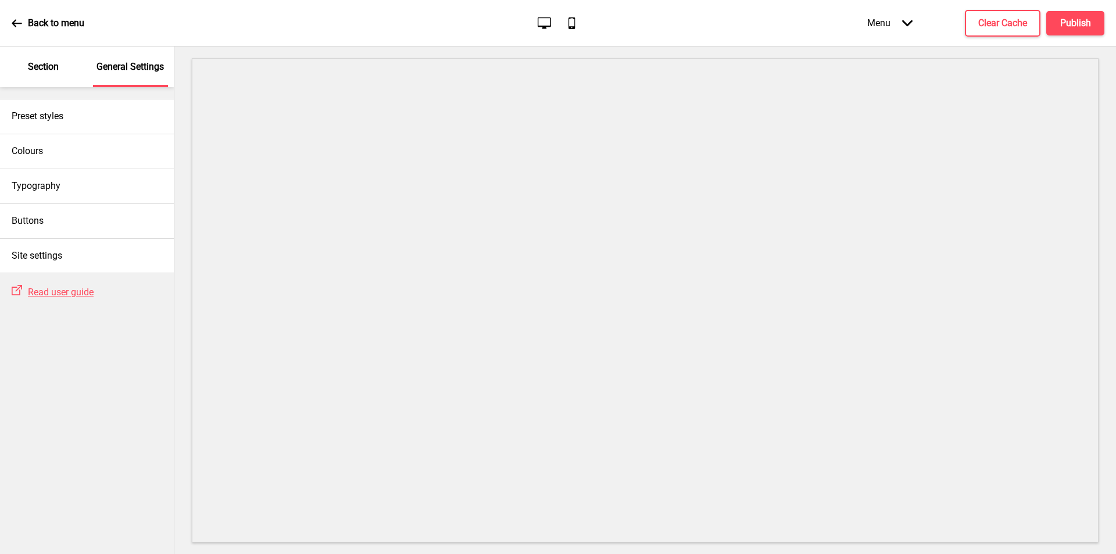
click at [16, 29] on div "Back to menu" at bounding box center [48, 23] width 73 height 31
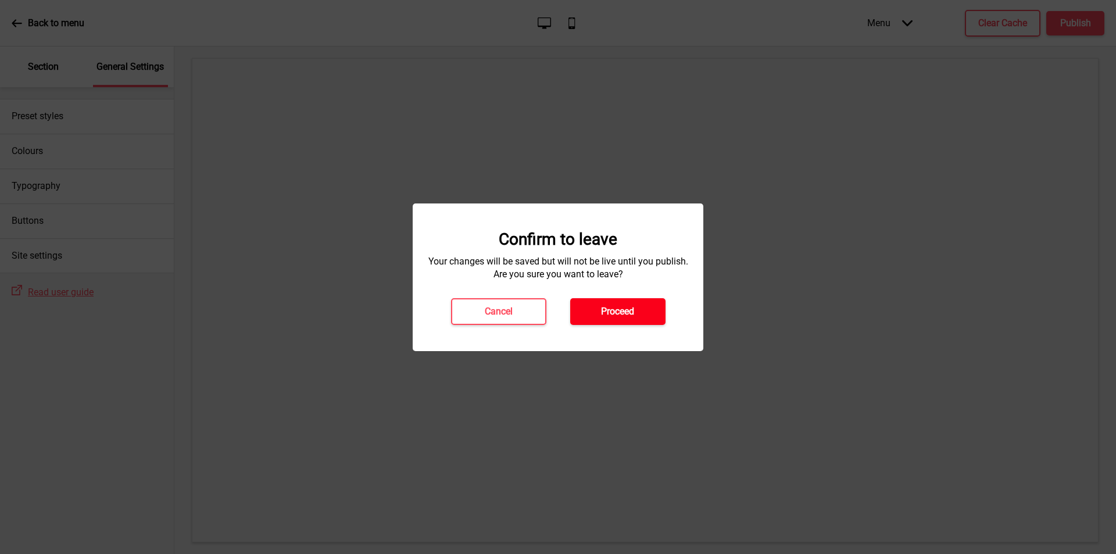
click at [605, 312] on h4 "Proceed" at bounding box center [617, 311] width 33 height 13
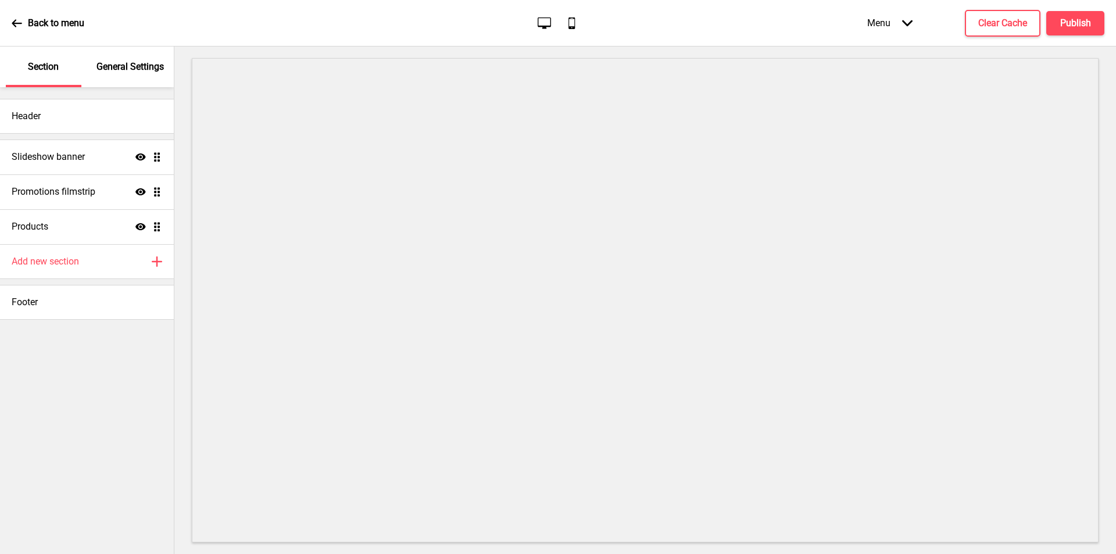
click at [133, 64] on p "General Settings" at bounding box center [130, 66] width 67 height 13
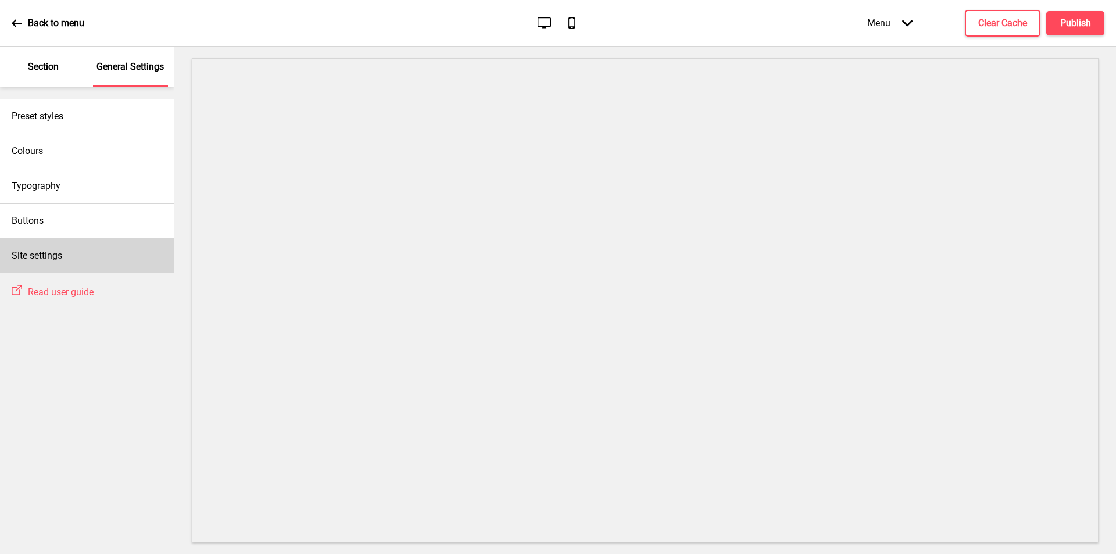
click at [44, 259] on h4 "Site settings" at bounding box center [37, 255] width 51 height 13
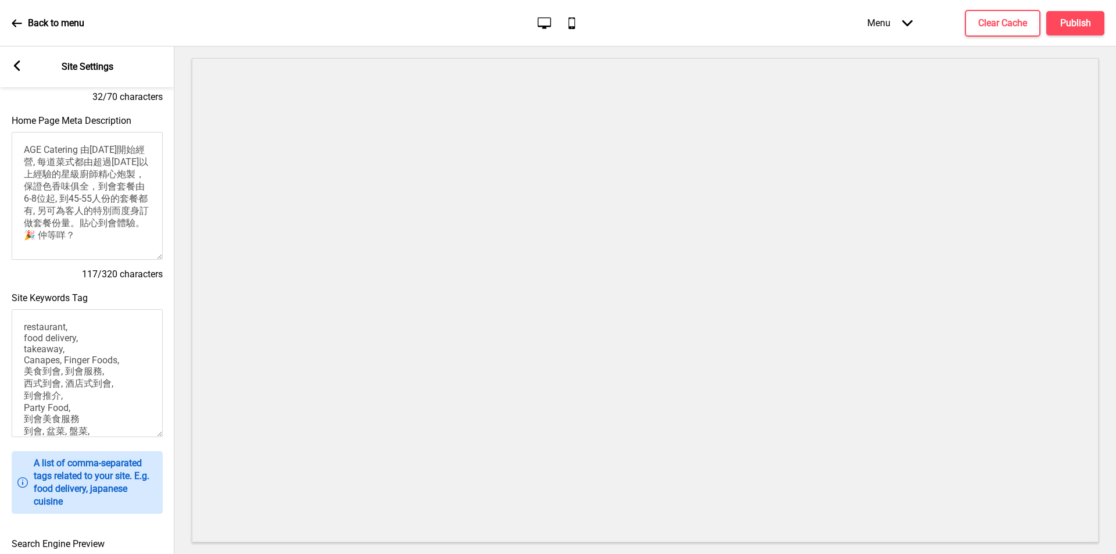
scroll to position [52, 0]
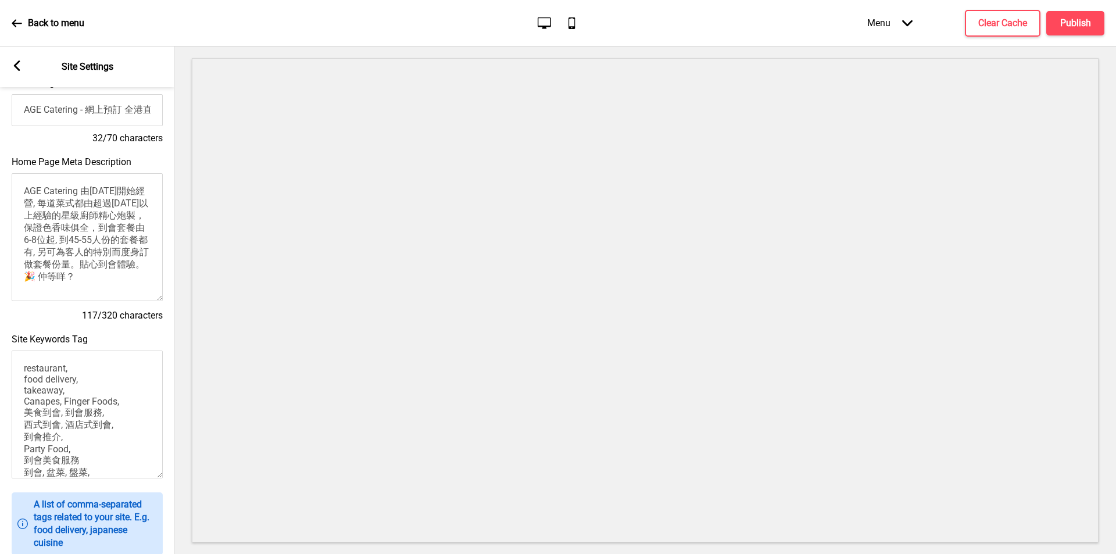
click at [16, 69] on g at bounding box center [17, 65] width 10 height 10
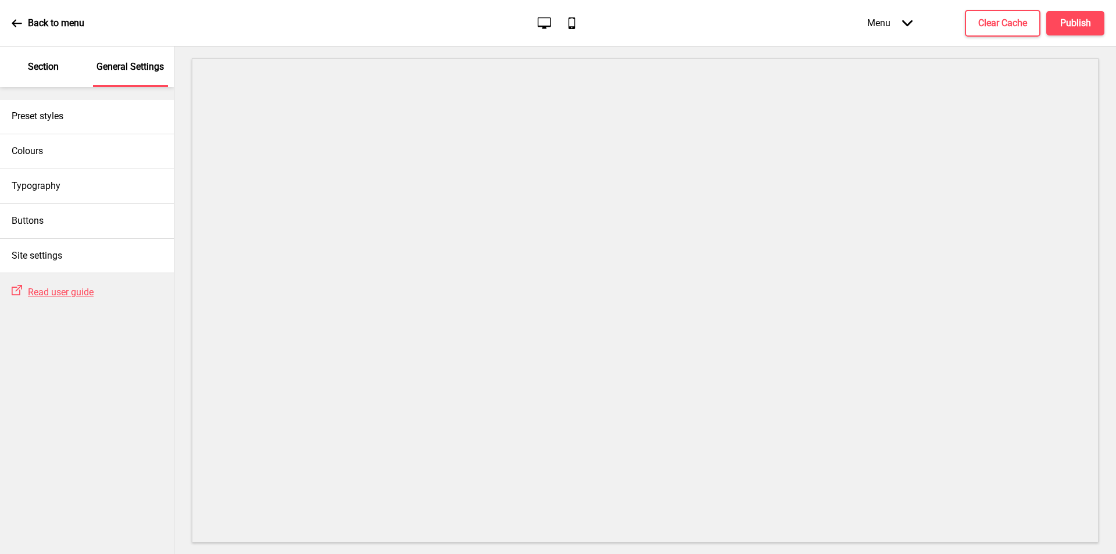
click at [14, 18] on icon at bounding box center [17, 23] width 10 height 10
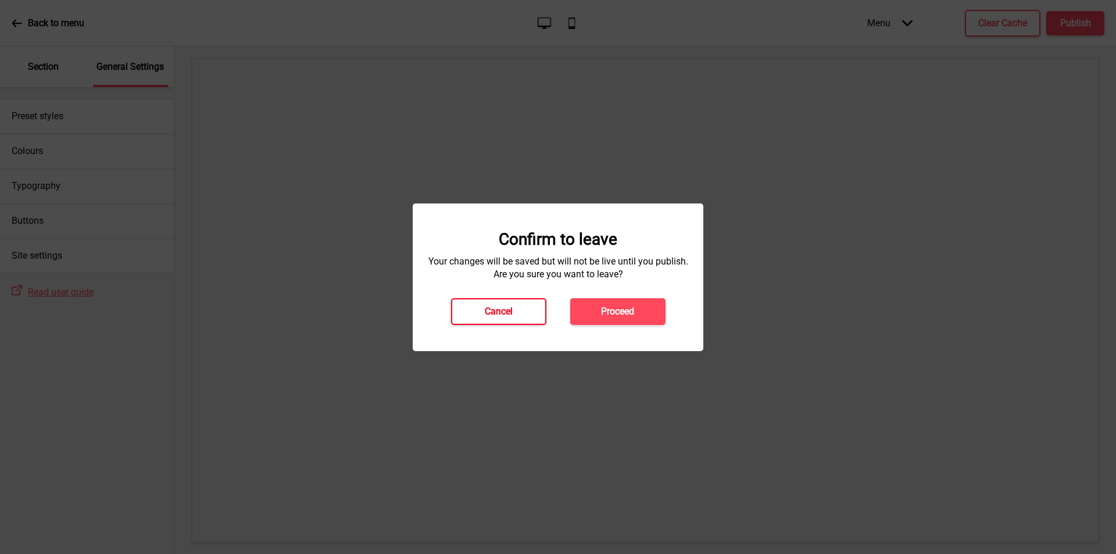
click at [526, 309] on button "Cancel" at bounding box center [498, 311] width 95 height 27
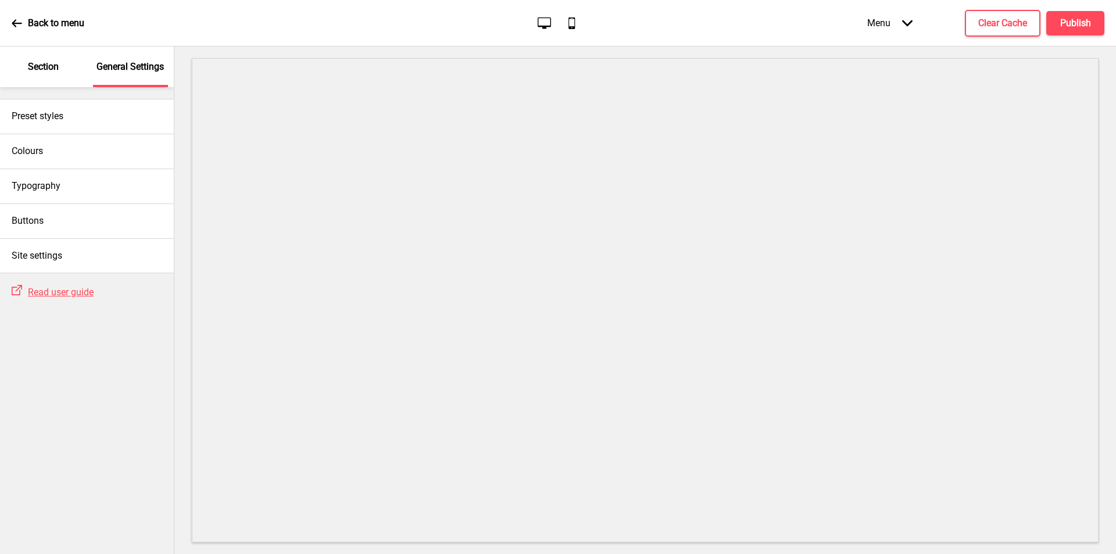
click at [25, 23] on div "Back to menu" at bounding box center [48, 23] width 73 height 31
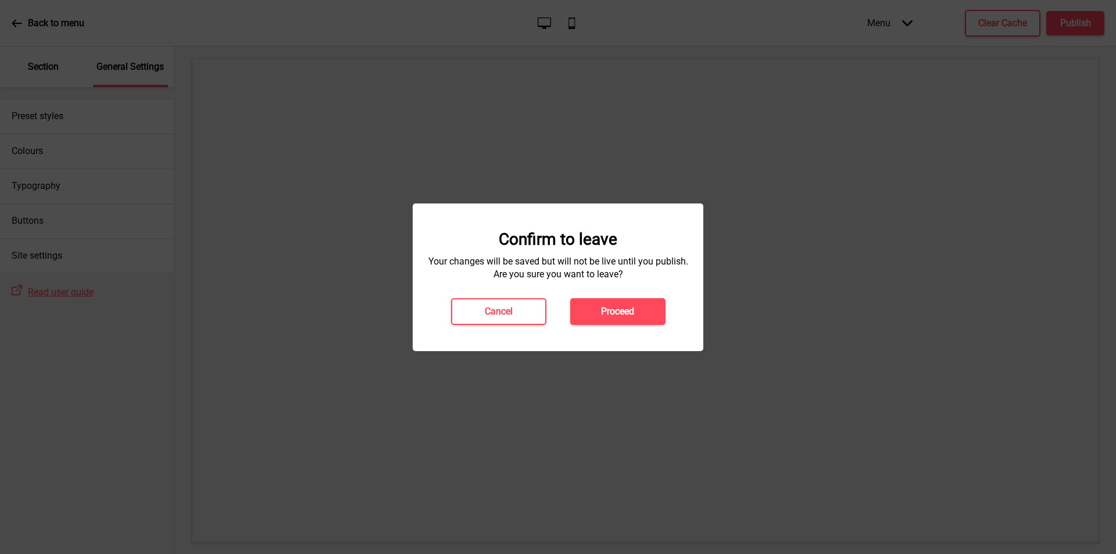
click at [631, 329] on div "Confirm to leave Your changes will be saved but will not be live until you publ…" at bounding box center [558, 278] width 291 height 148
click at [631, 317] on h4 "Proceed" at bounding box center [617, 311] width 33 height 13
